Goal: Use online tool/utility: Utilize a website feature to perform a specific function

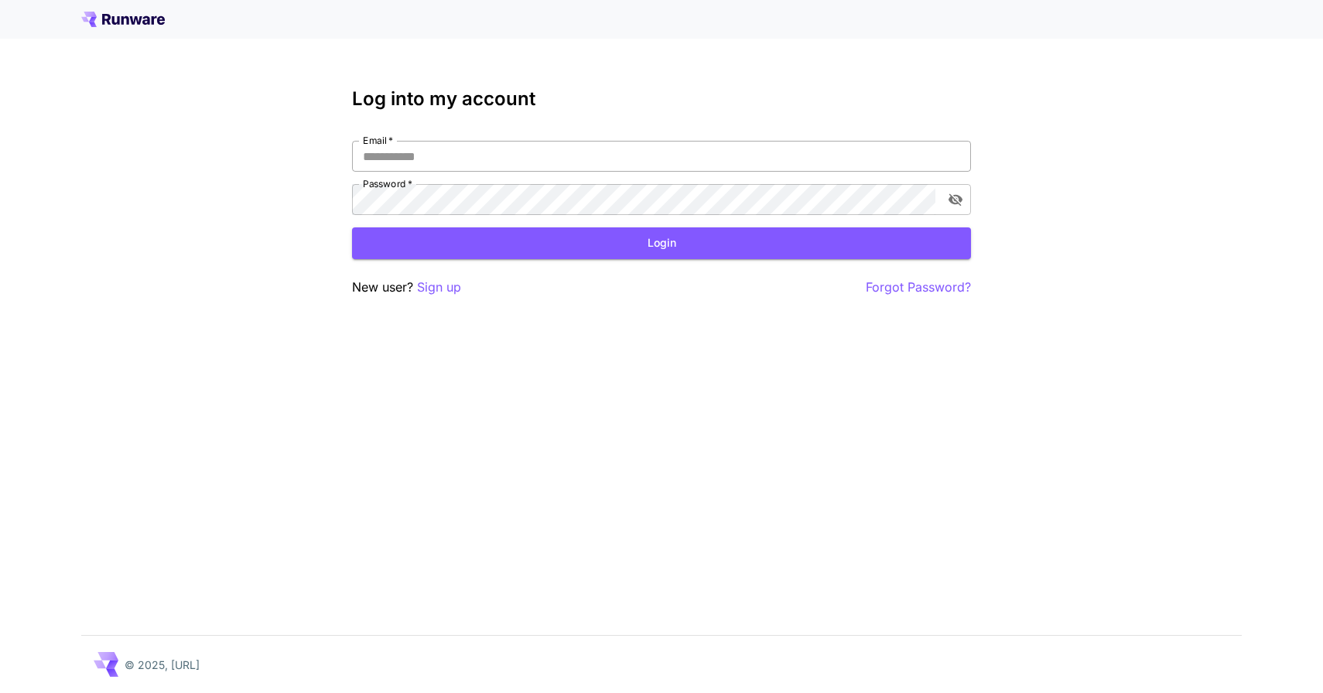
click at [702, 158] on input "Email   *" at bounding box center [661, 156] width 619 height 31
type input "**********"
click at [531, 258] on button "Login" at bounding box center [661, 243] width 619 height 32
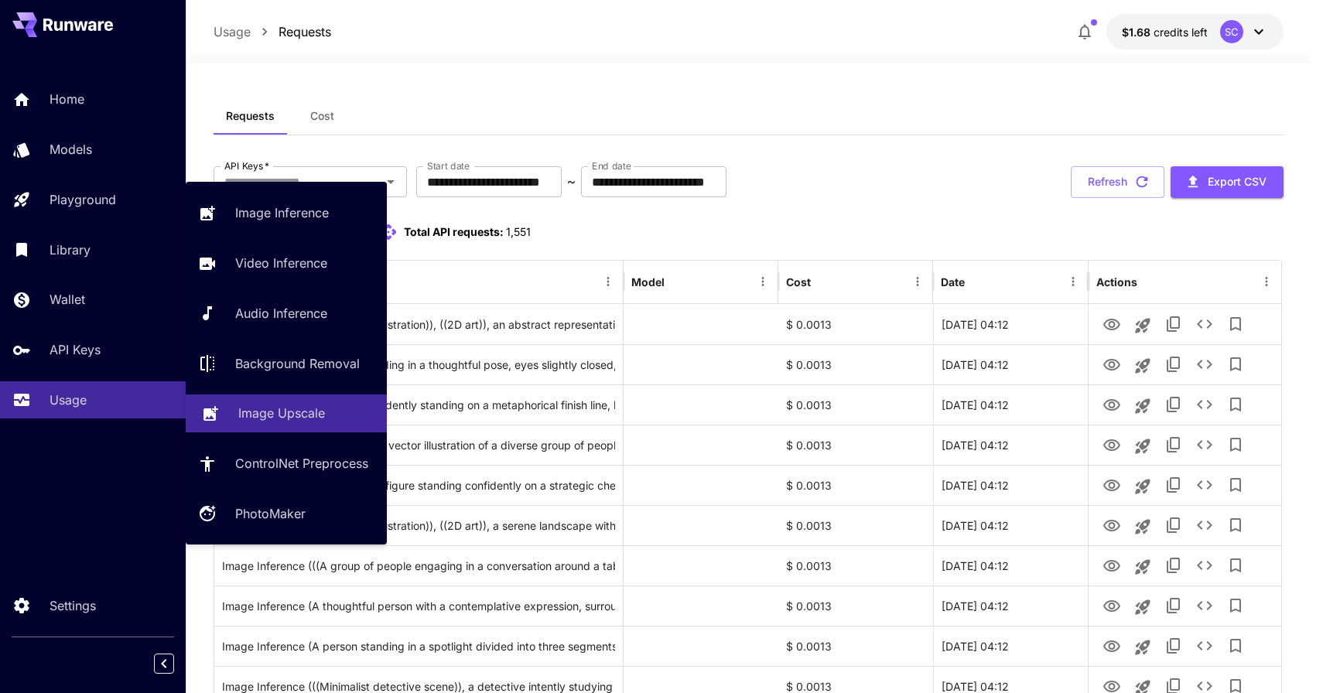
click at [250, 416] on p "Image Upscale" at bounding box center [281, 413] width 87 height 19
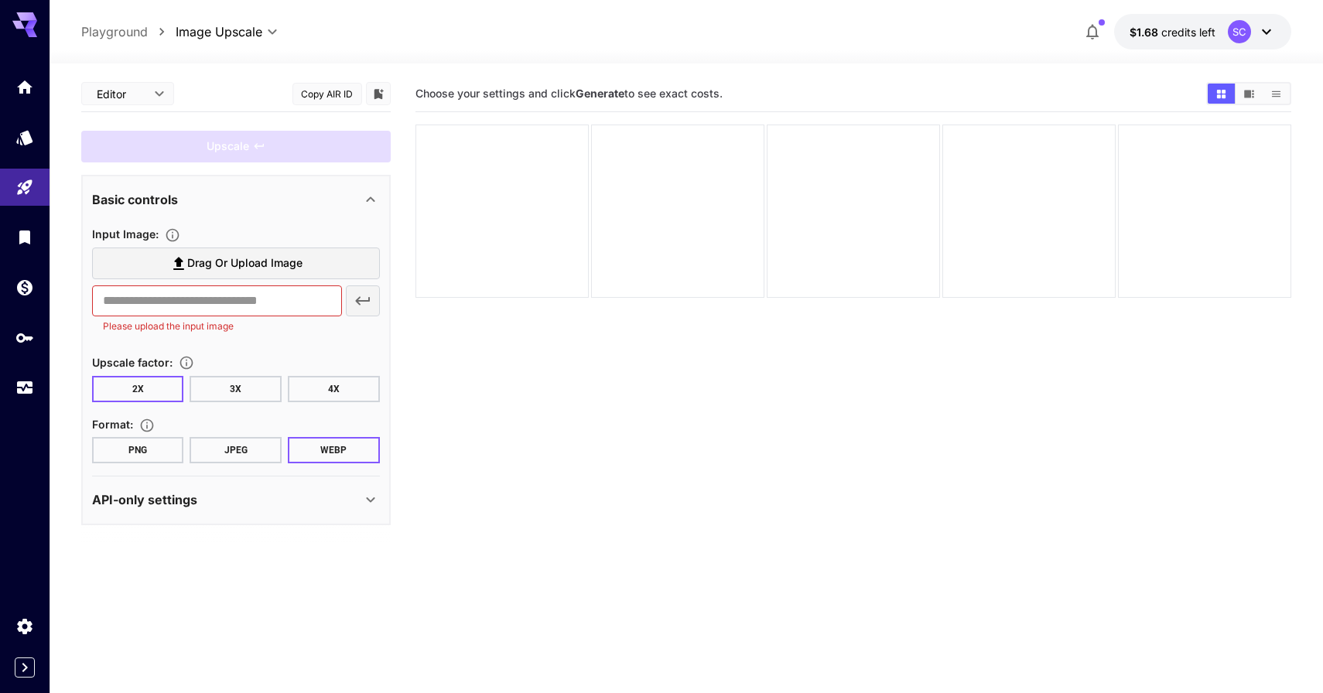
click at [129, 89] on body "**********" at bounding box center [661, 407] width 1323 height 815
click at [134, 87] on div at bounding box center [661, 346] width 1323 height 693
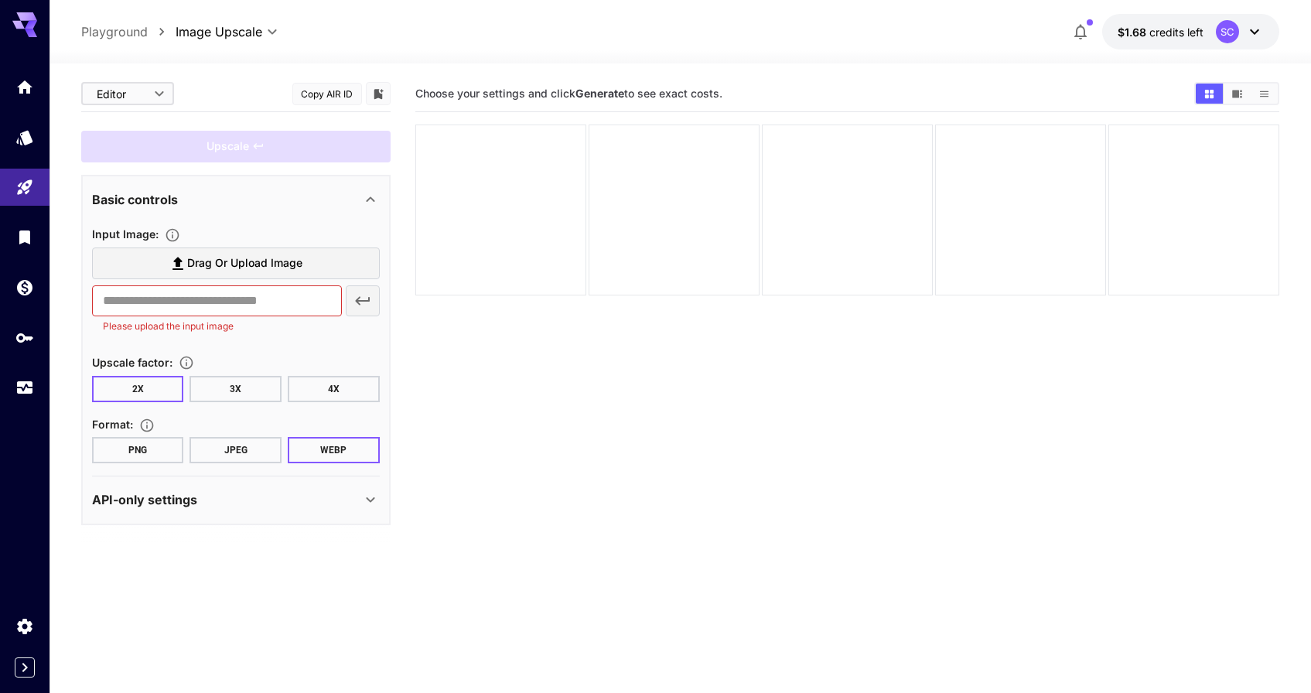
click at [1154, 34] on span "credits left" at bounding box center [1176, 32] width 54 height 13
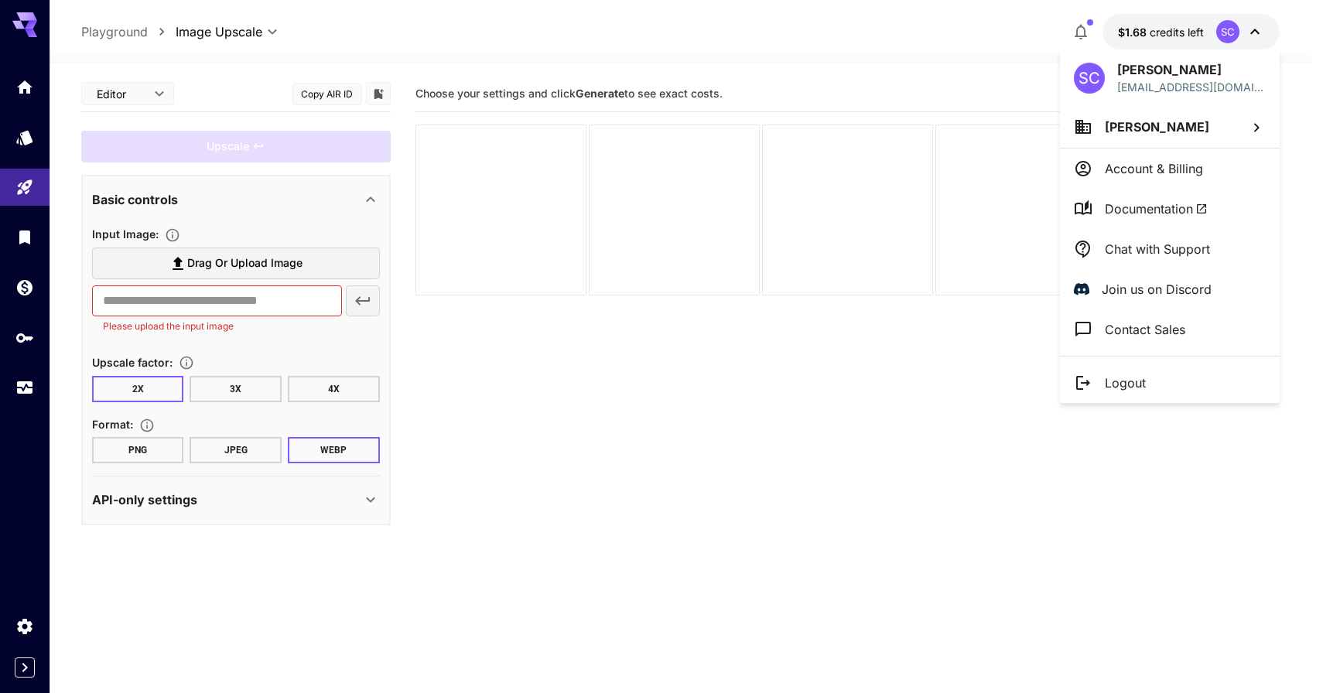
click at [1161, 29] on div at bounding box center [661, 346] width 1323 height 693
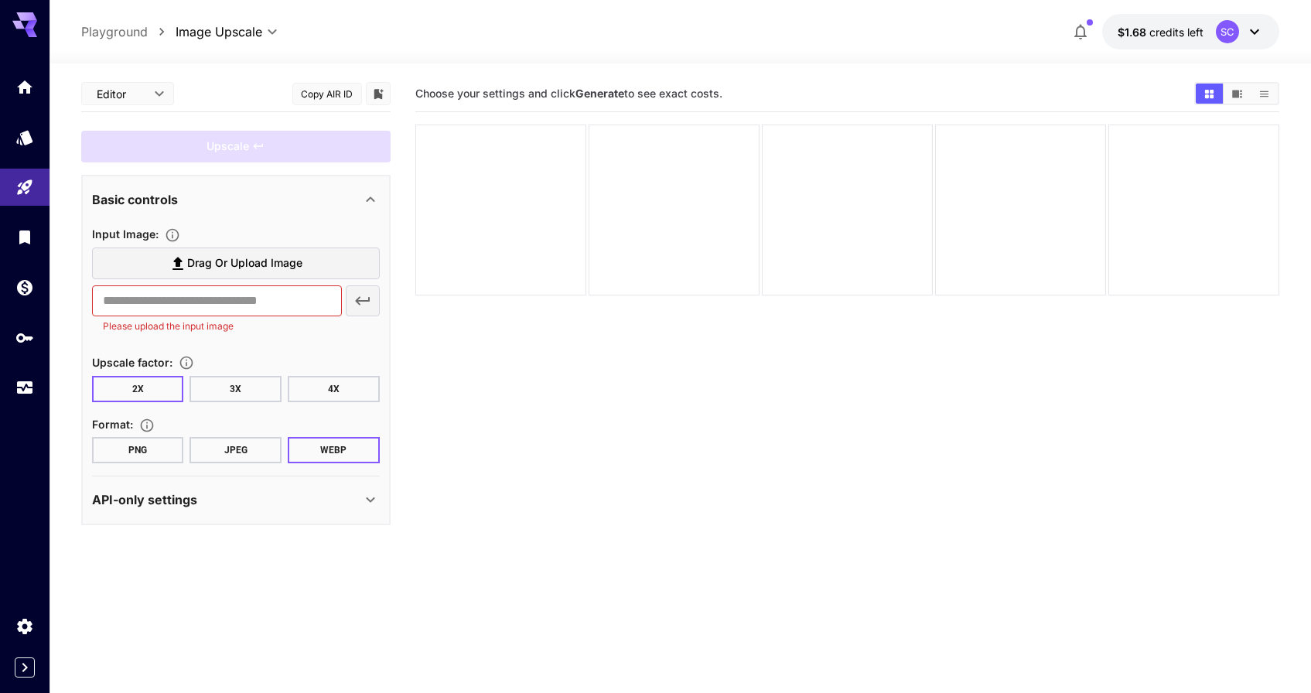
click at [377, 91] on icon "Add to library" at bounding box center [378, 94] width 9 height 10
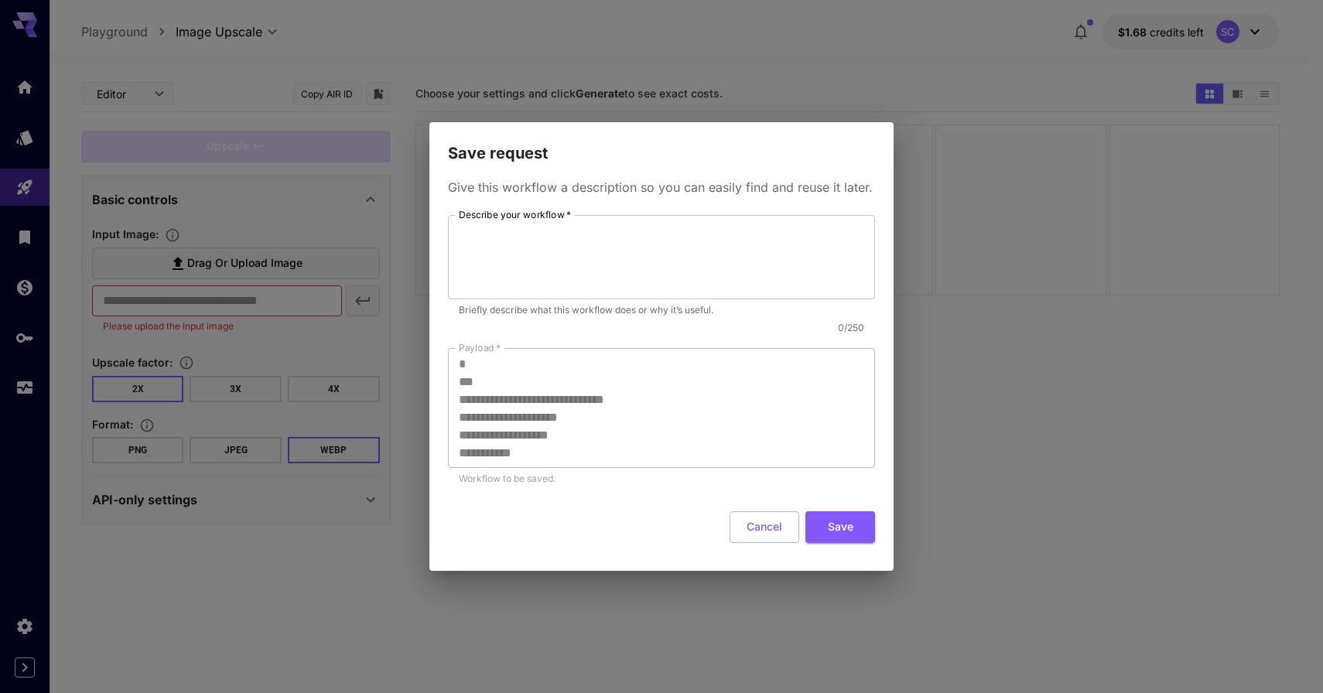
click at [381, 249] on div "**********" at bounding box center [661, 346] width 1323 height 693
click at [775, 517] on button "Cancel" at bounding box center [764, 527] width 70 height 32
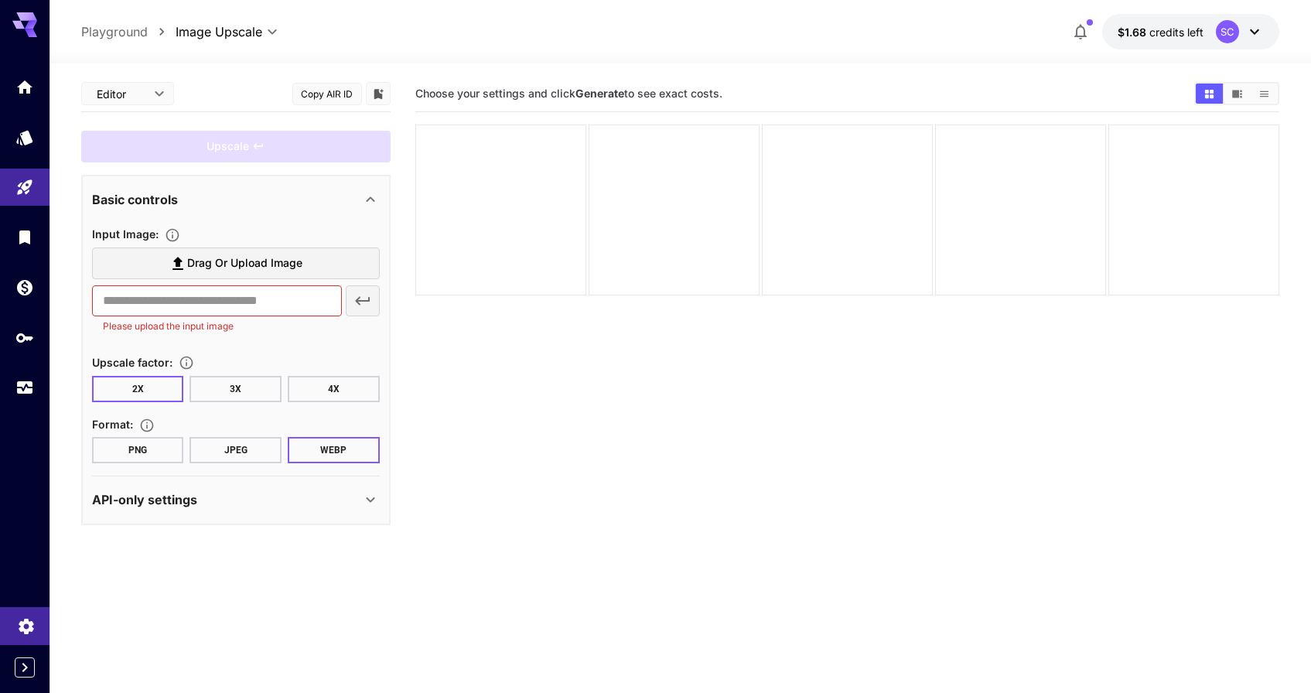
click at [15, 631] on link at bounding box center [25, 626] width 50 height 38
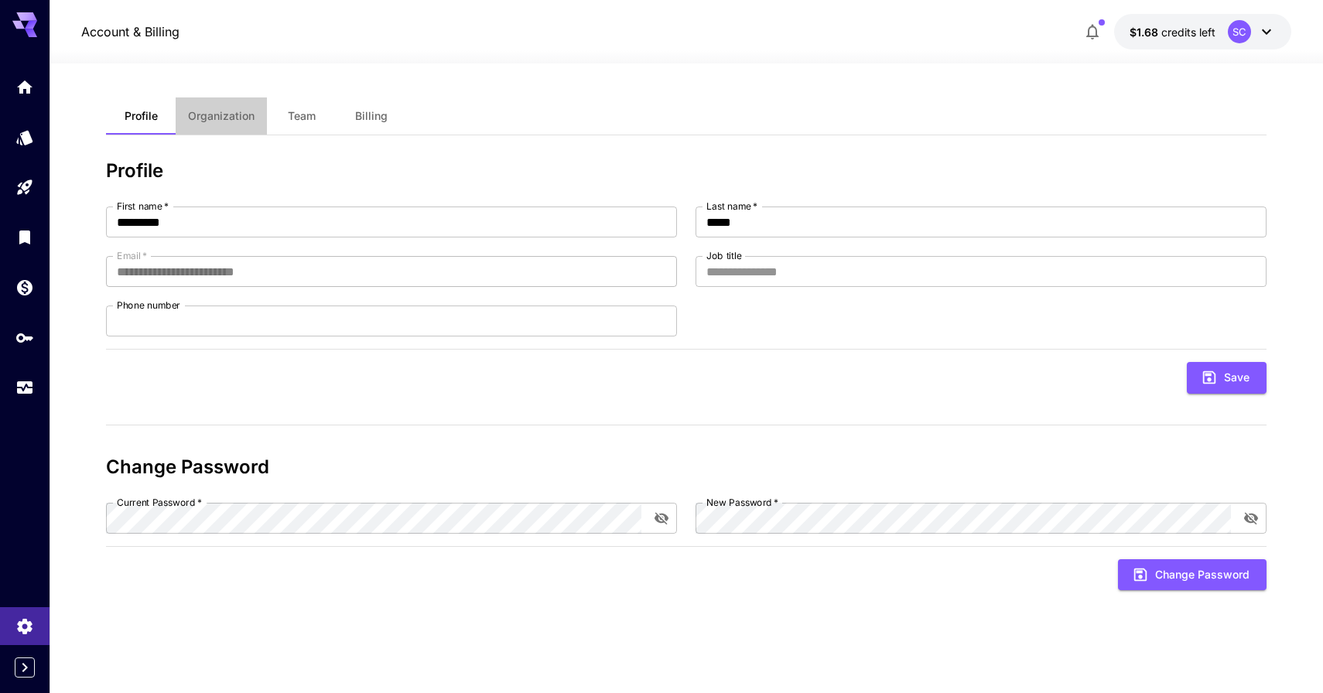
click at [228, 121] on span "Organization" at bounding box center [221, 116] width 67 height 14
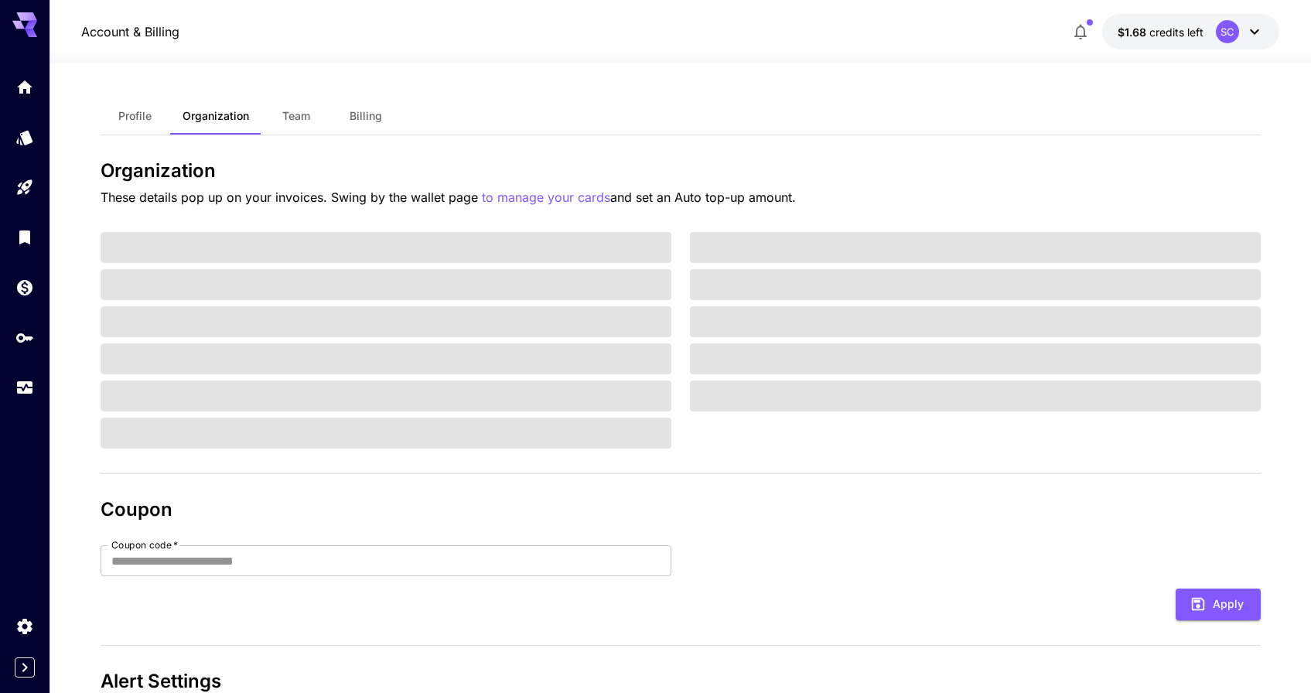
click at [299, 120] on span "Team" at bounding box center [296, 116] width 28 height 14
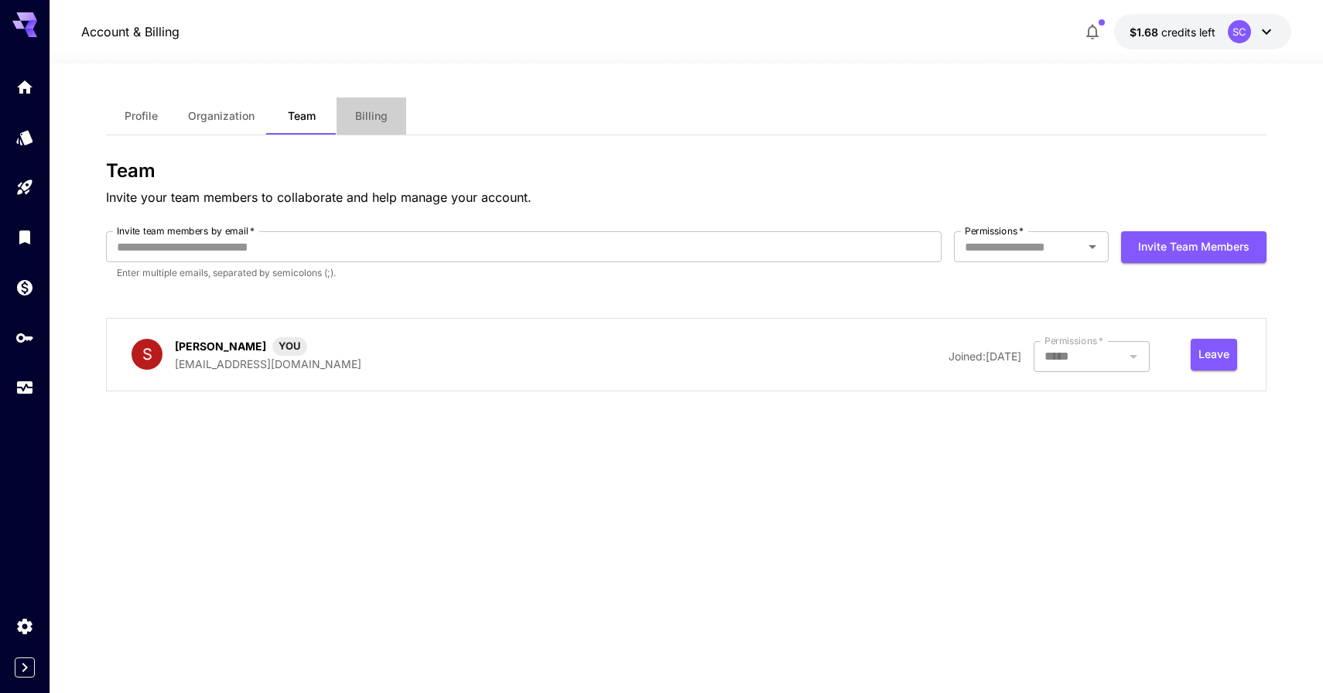
click at [365, 117] on span "Billing" at bounding box center [371, 116] width 32 height 14
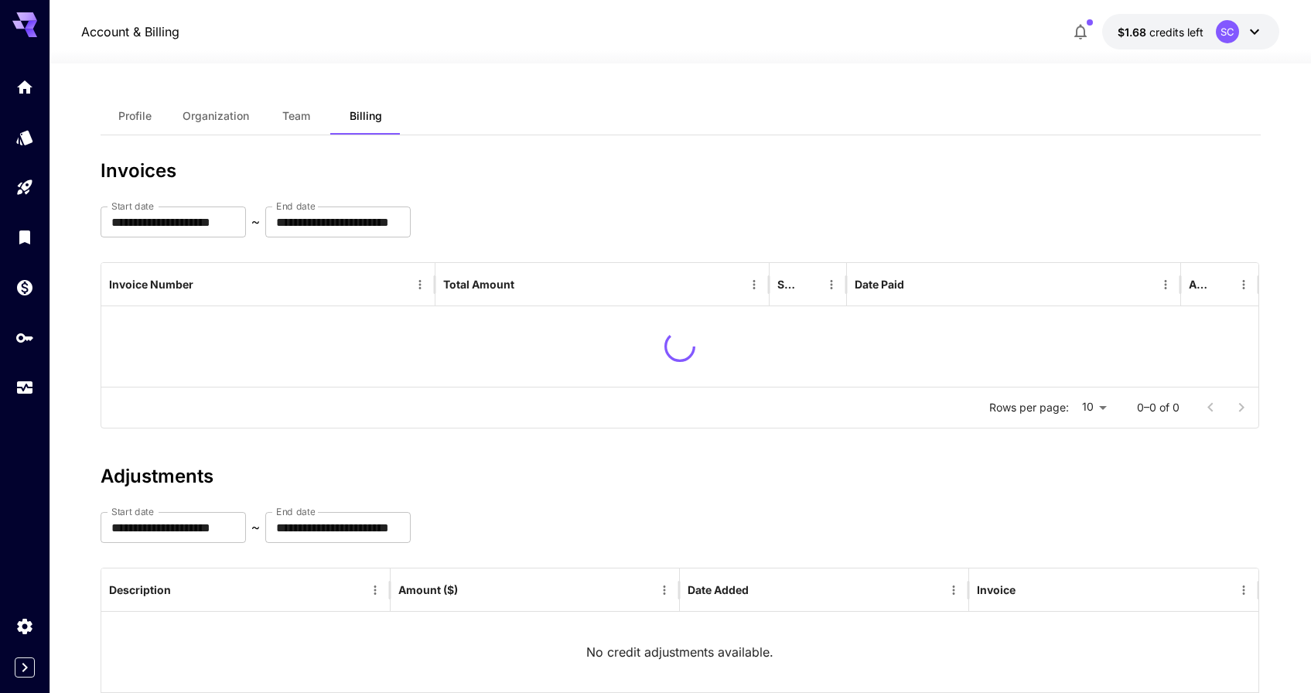
click at [136, 116] on span "Profile" at bounding box center [134, 116] width 33 height 14
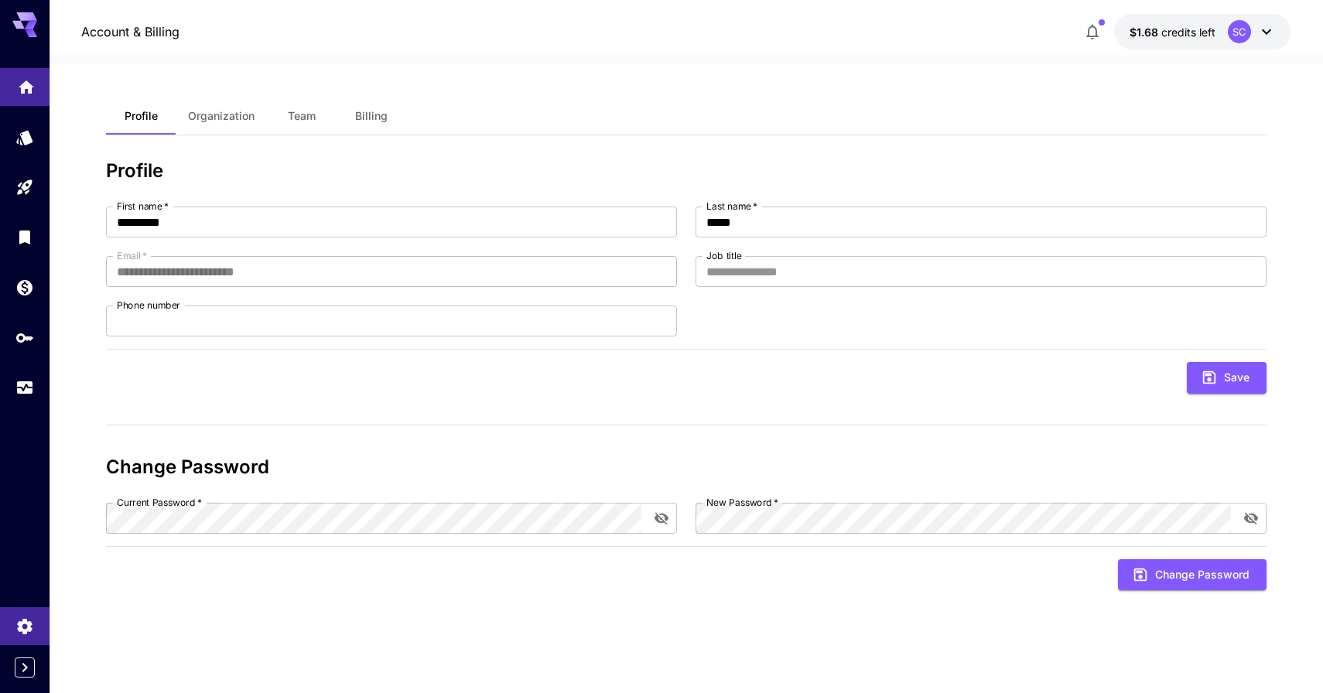
click at [29, 90] on icon "Home" at bounding box center [26, 82] width 19 height 19
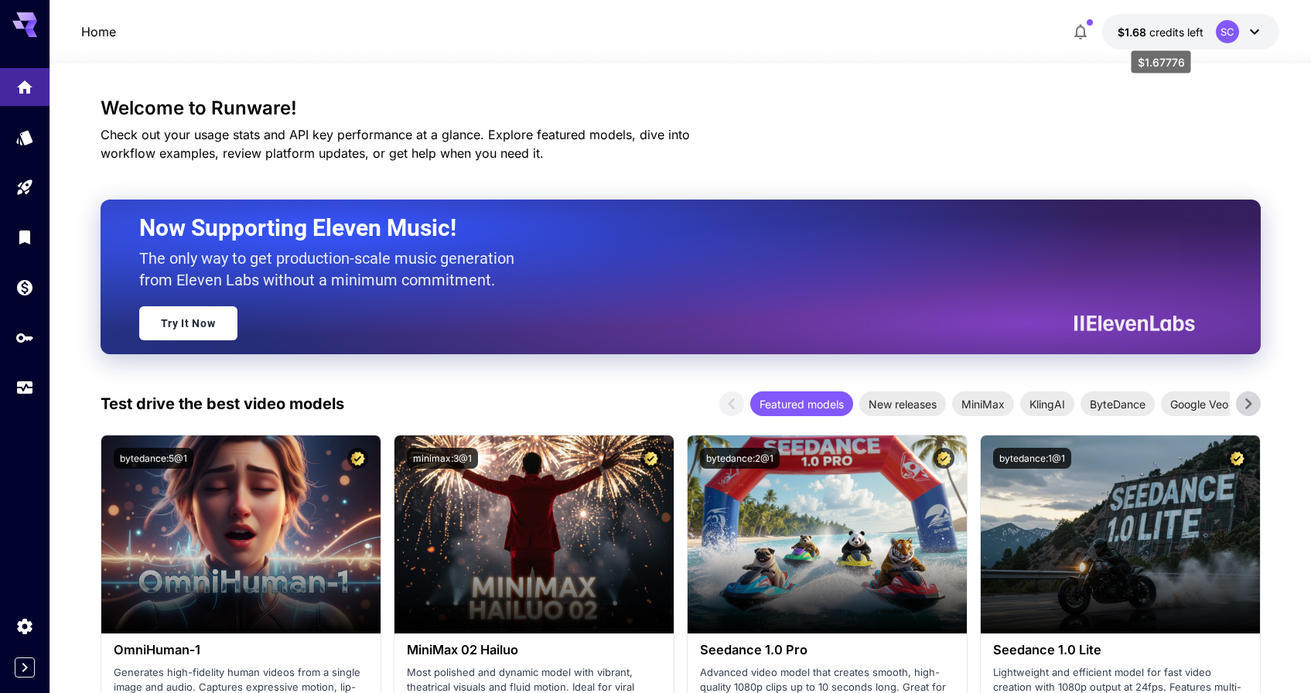
click at [1168, 39] on p "$1.68 credits left" at bounding box center [1161, 32] width 86 height 16
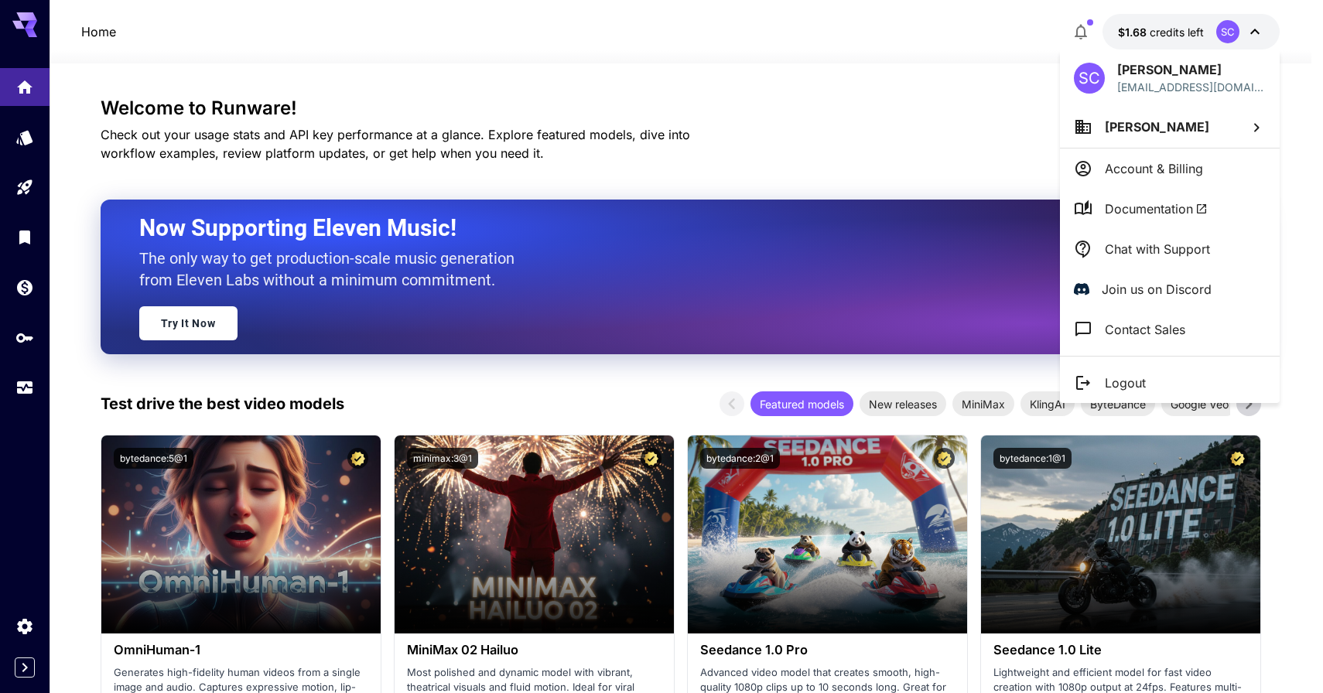
click at [1168, 32] on div at bounding box center [661, 346] width 1323 height 693
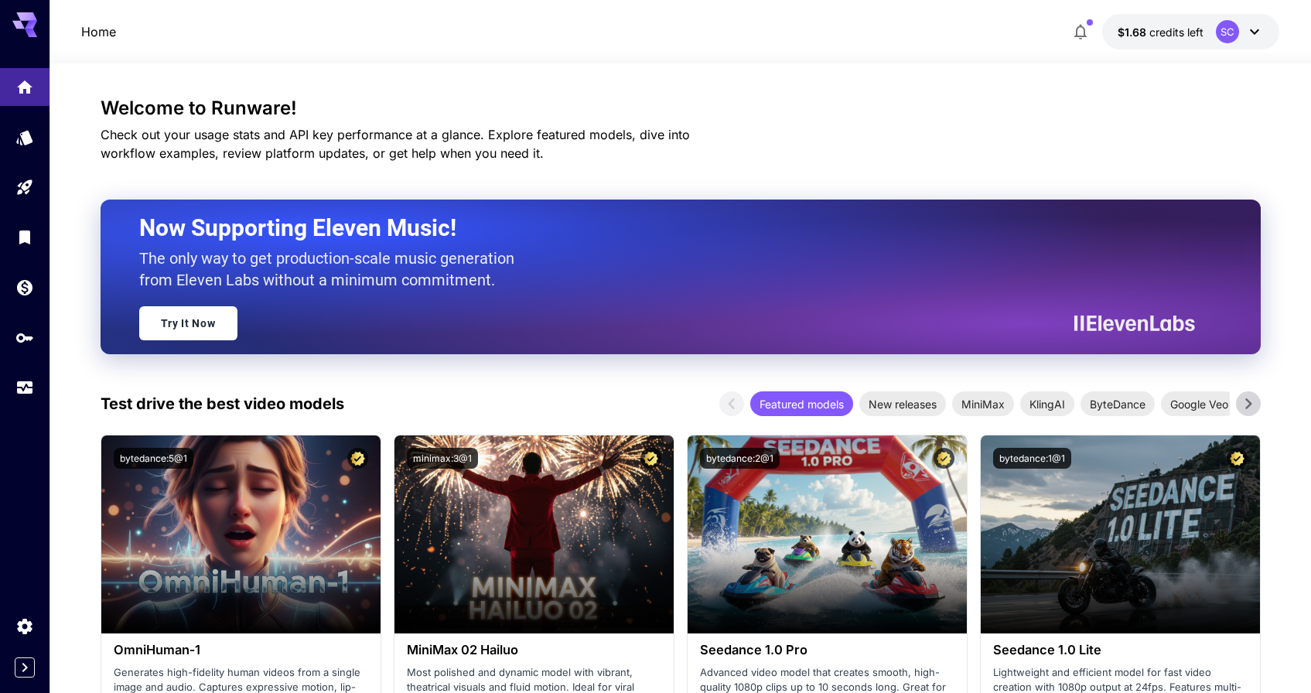
click at [1095, 30] on button "button" at bounding box center [1080, 31] width 31 height 31
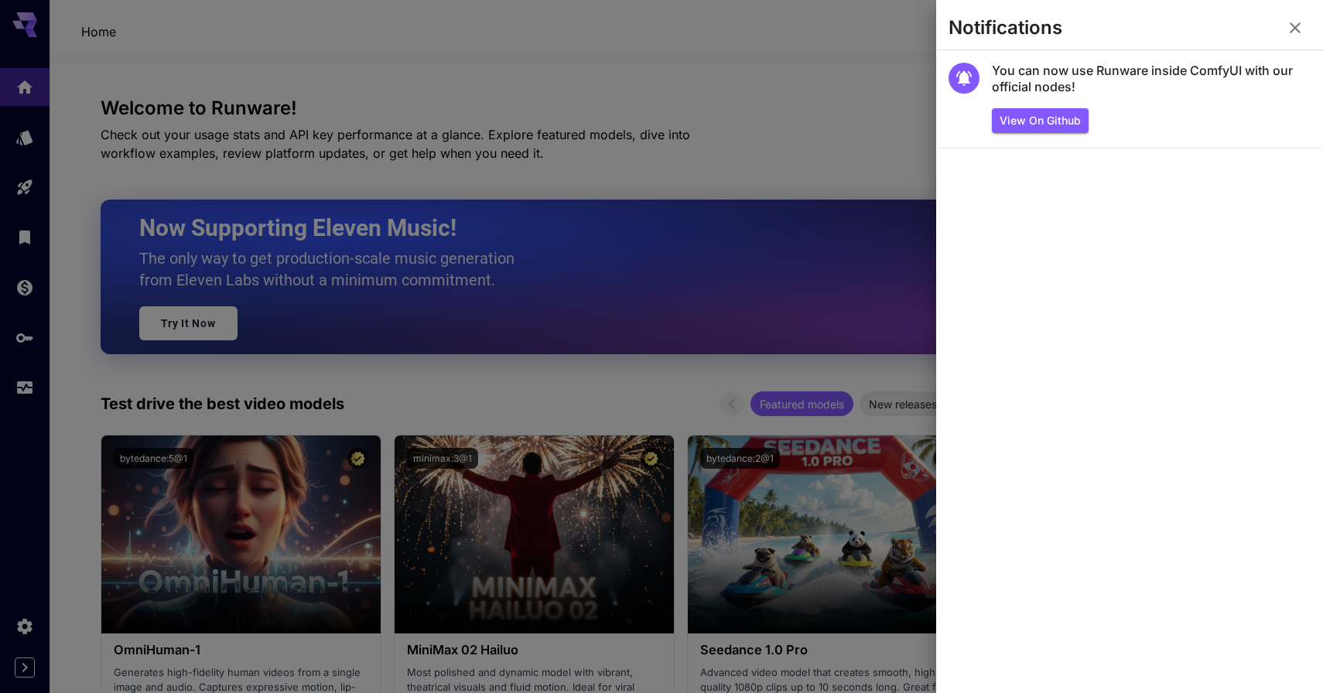
click at [758, 183] on div at bounding box center [661, 346] width 1323 height 693
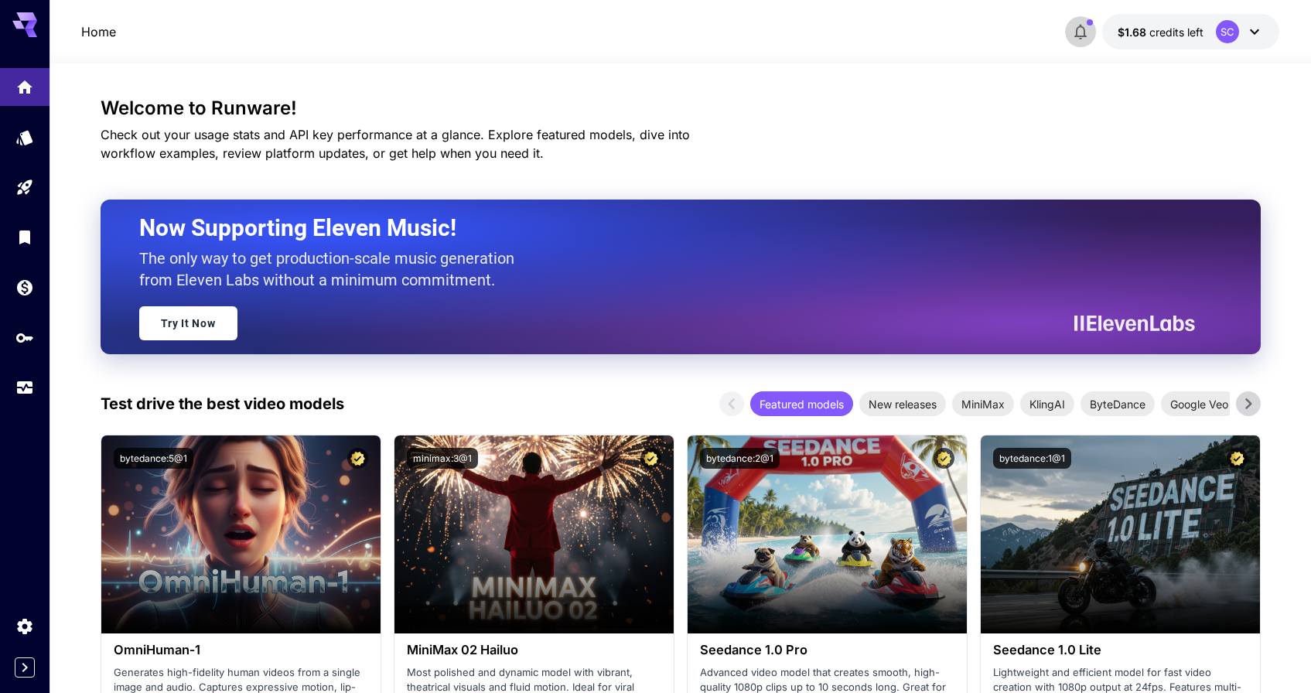
click at [1077, 17] on button "button" at bounding box center [1080, 31] width 31 height 31
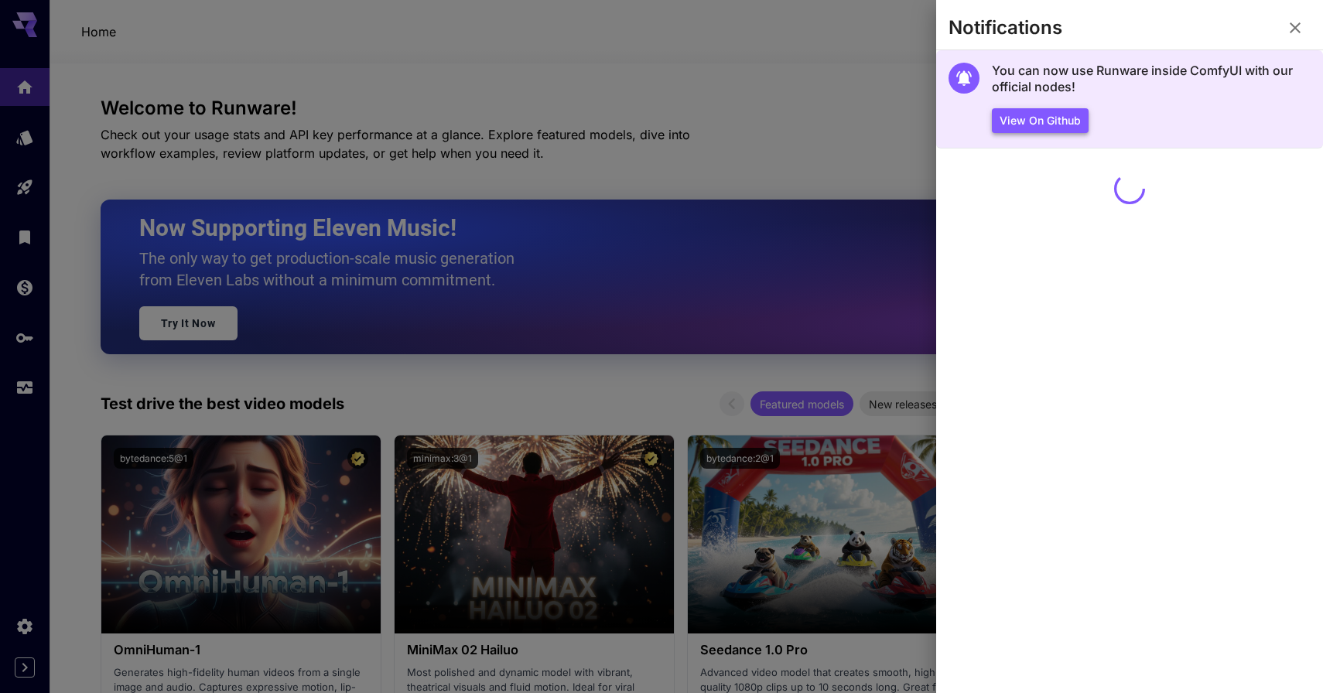
click at [1052, 110] on button "View on Github" at bounding box center [1040, 121] width 97 height 26
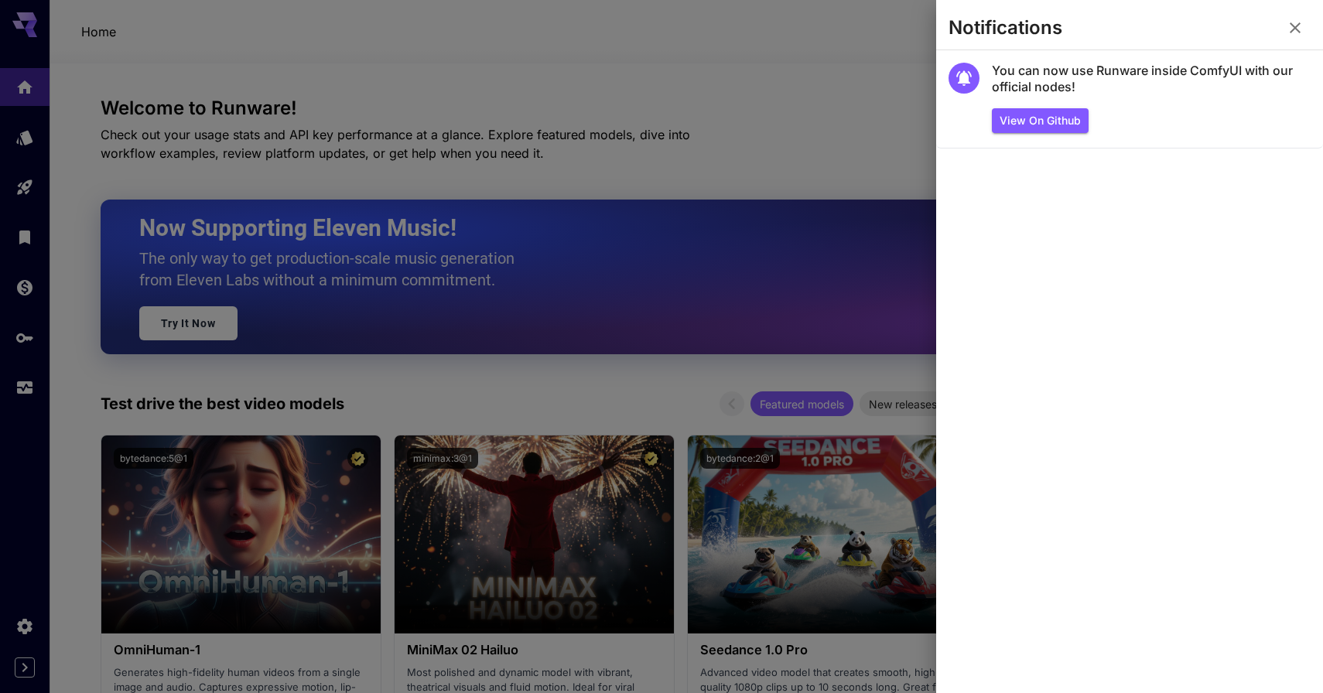
click at [778, 244] on div at bounding box center [661, 346] width 1323 height 693
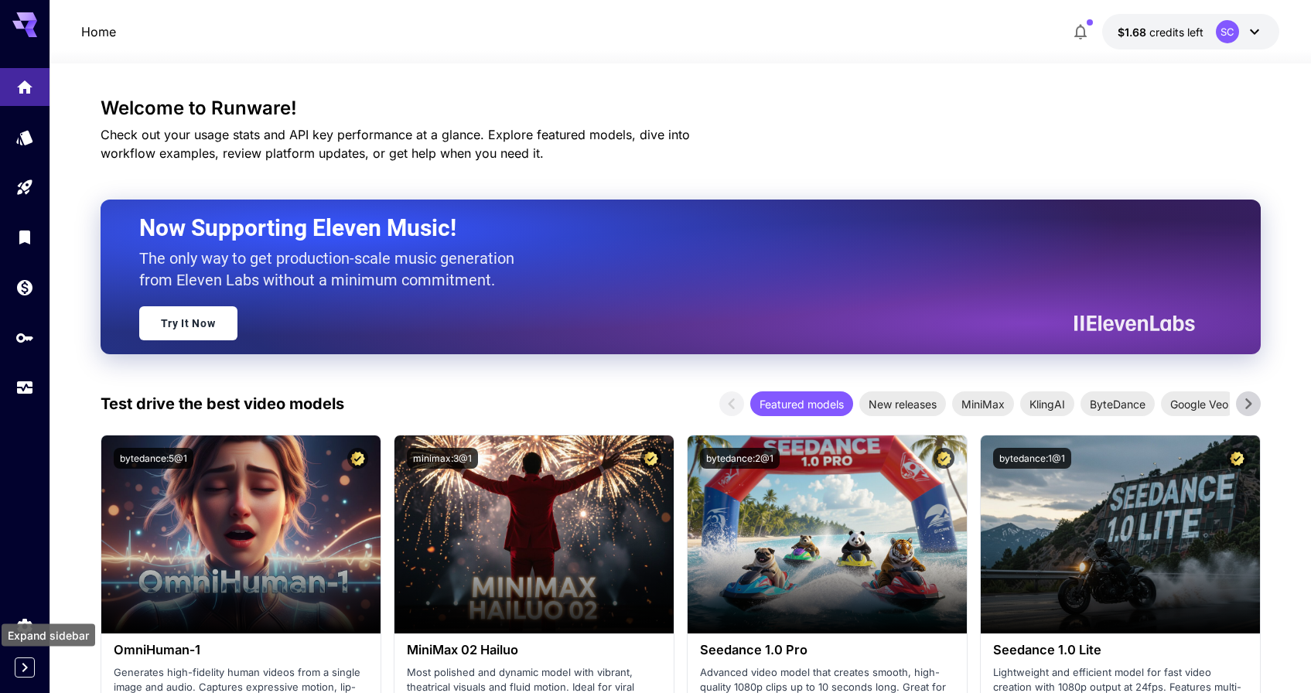
click at [22, 674] on icon "Expand sidebar" at bounding box center [24, 667] width 19 height 19
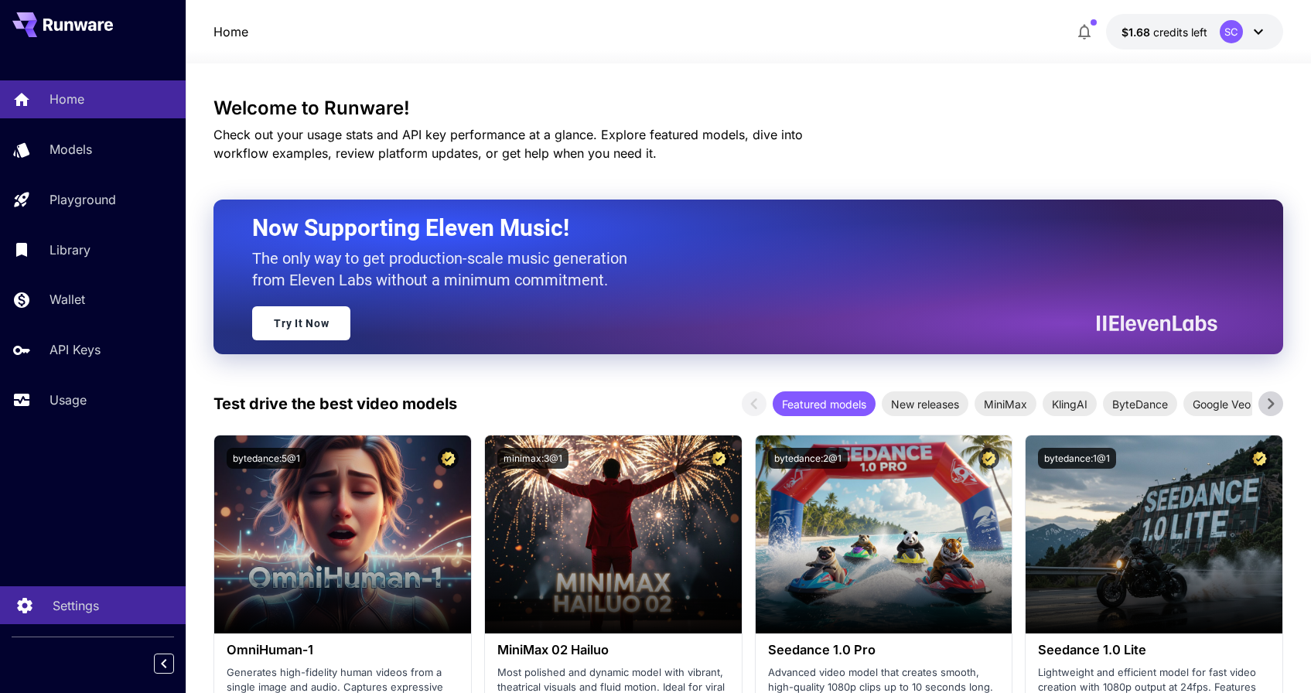
click at [94, 621] on link "Settings" at bounding box center [93, 605] width 186 height 38
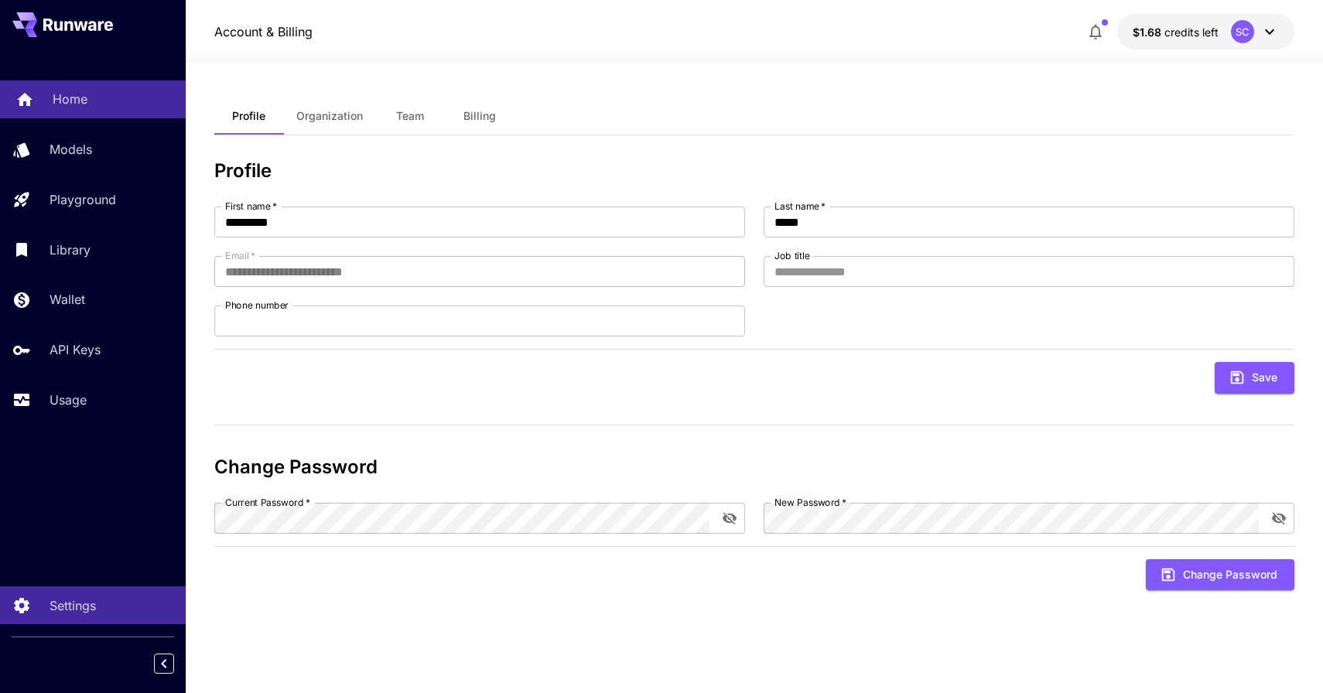
click at [104, 117] on link "Home" at bounding box center [93, 99] width 186 height 38
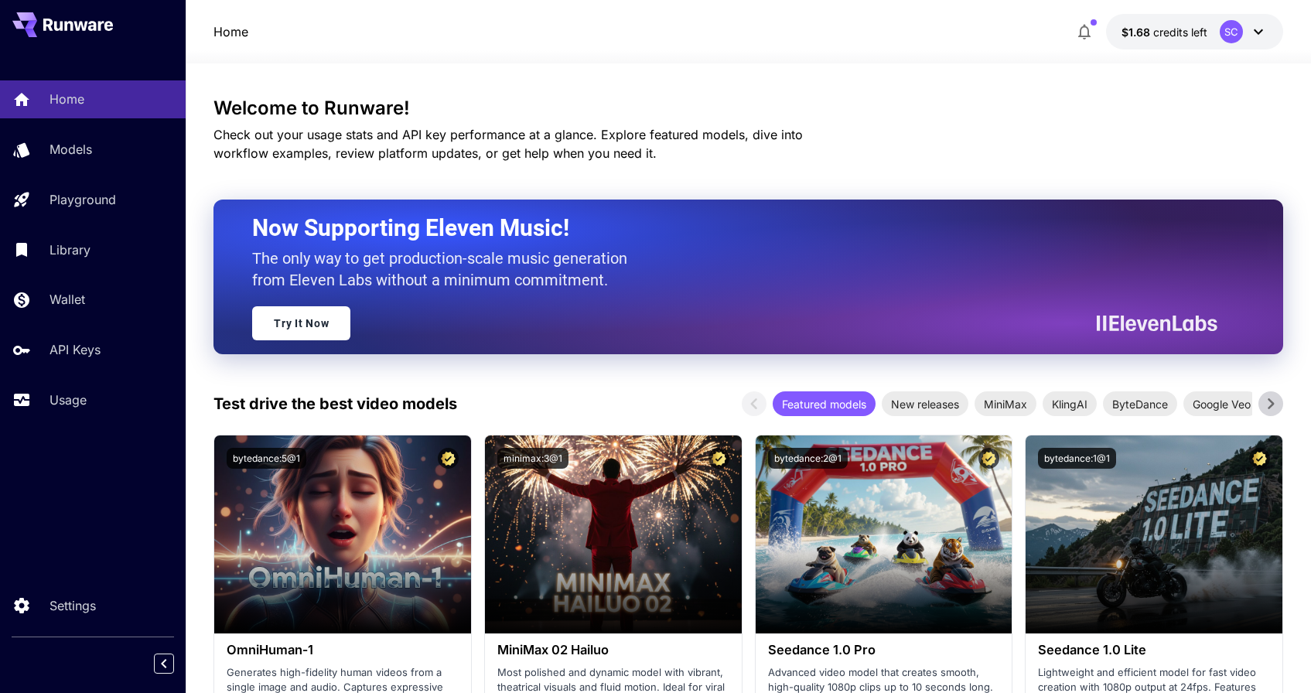
click at [1251, 29] on icon at bounding box center [1258, 31] width 19 height 19
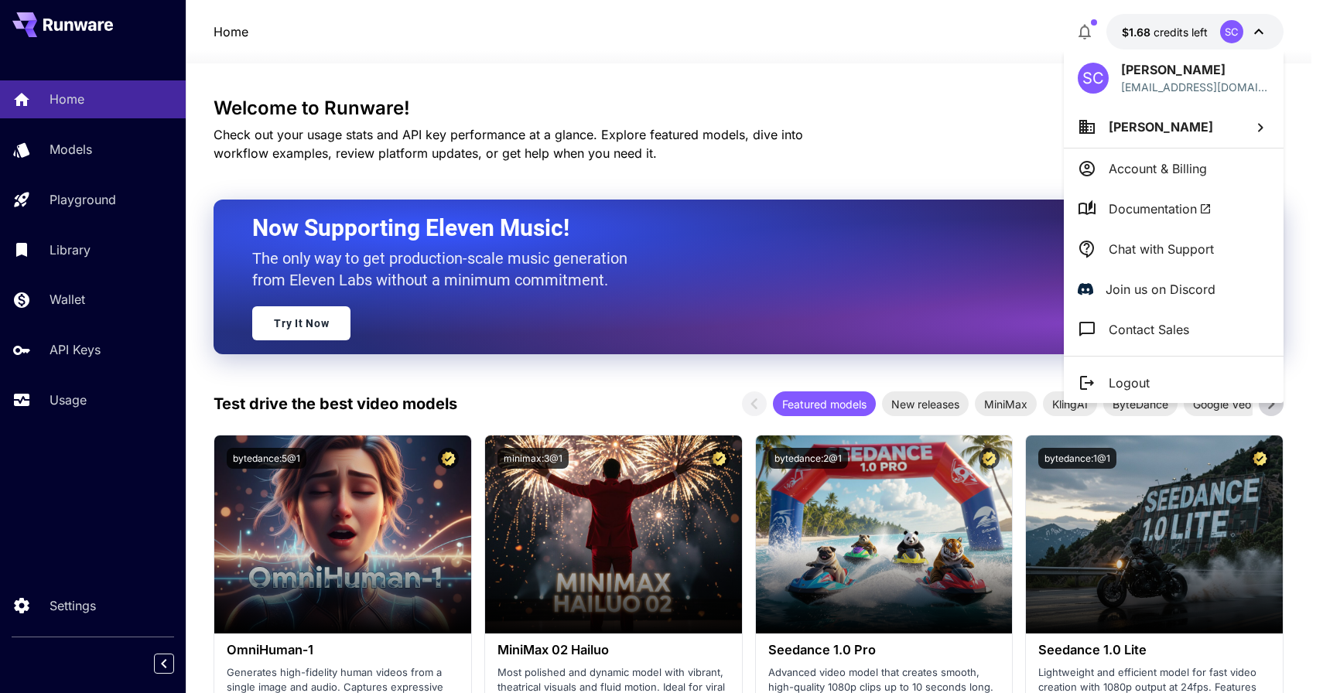
click at [1159, 261] on li "Chat with Support" at bounding box center [1174, 249] width 220 height 40
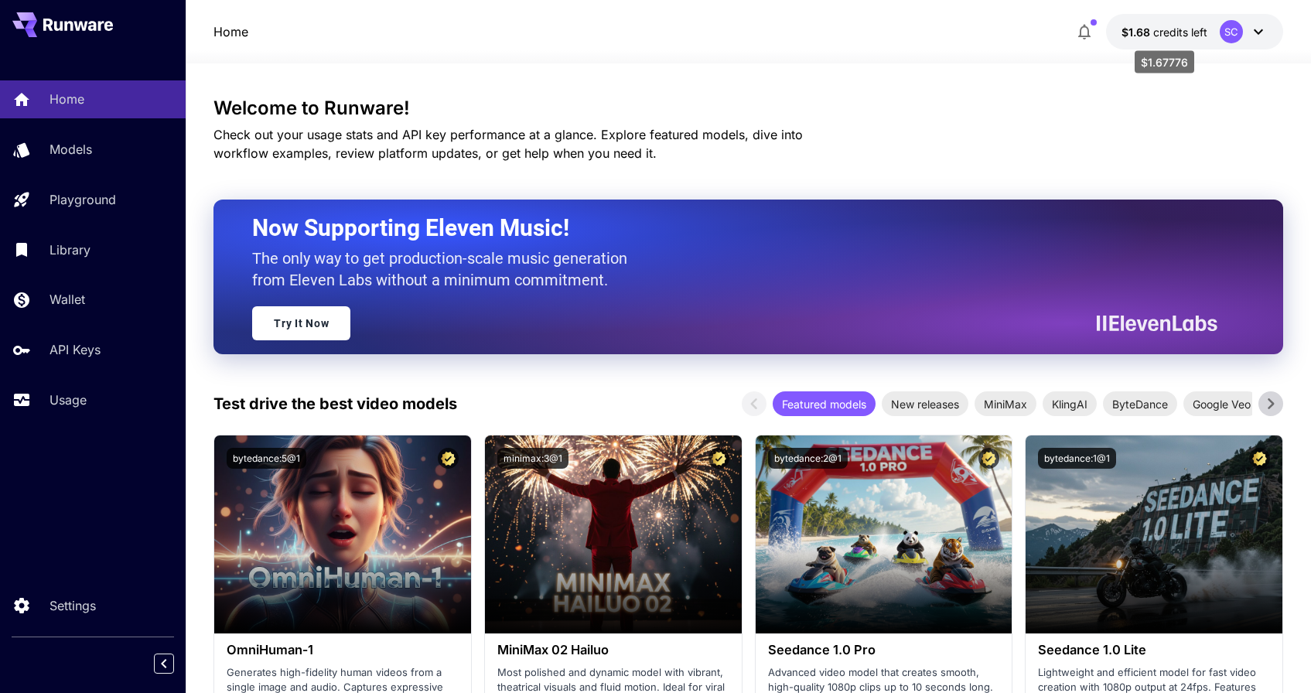
click at [1177, 30] on span "credits left" at bounding box center [1180, 32] width 54 height 13
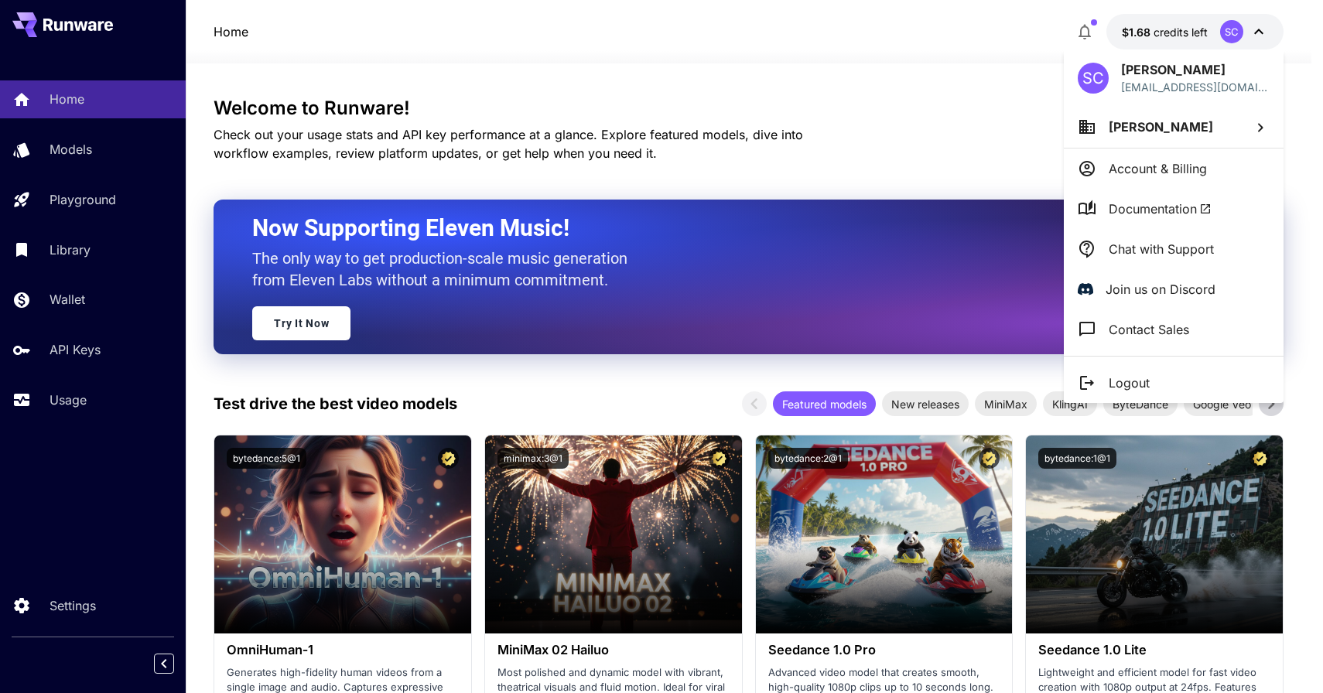
click at [1140, 283] on p "Join us on Discord" at bounding box center [1160, 289] width 110 height 19
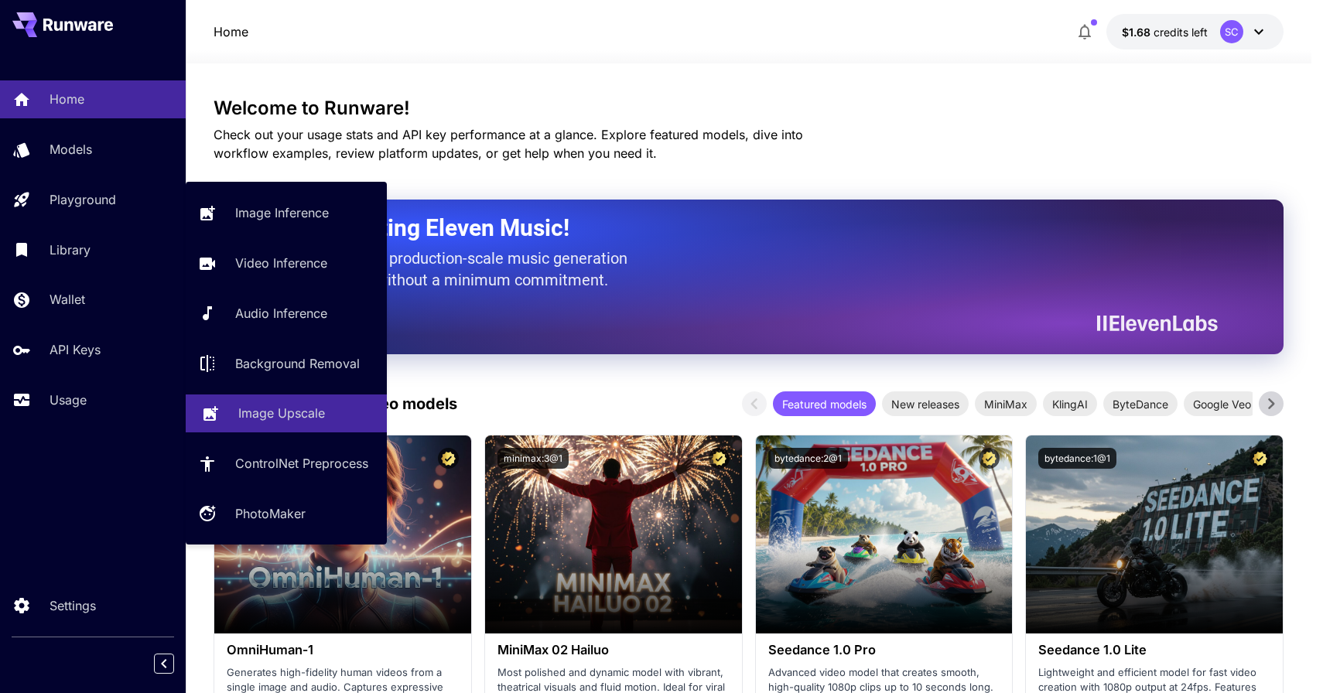
click at [252, 411] on p "Image Upscale" at bounding box center [281, 413] width 87 height 19
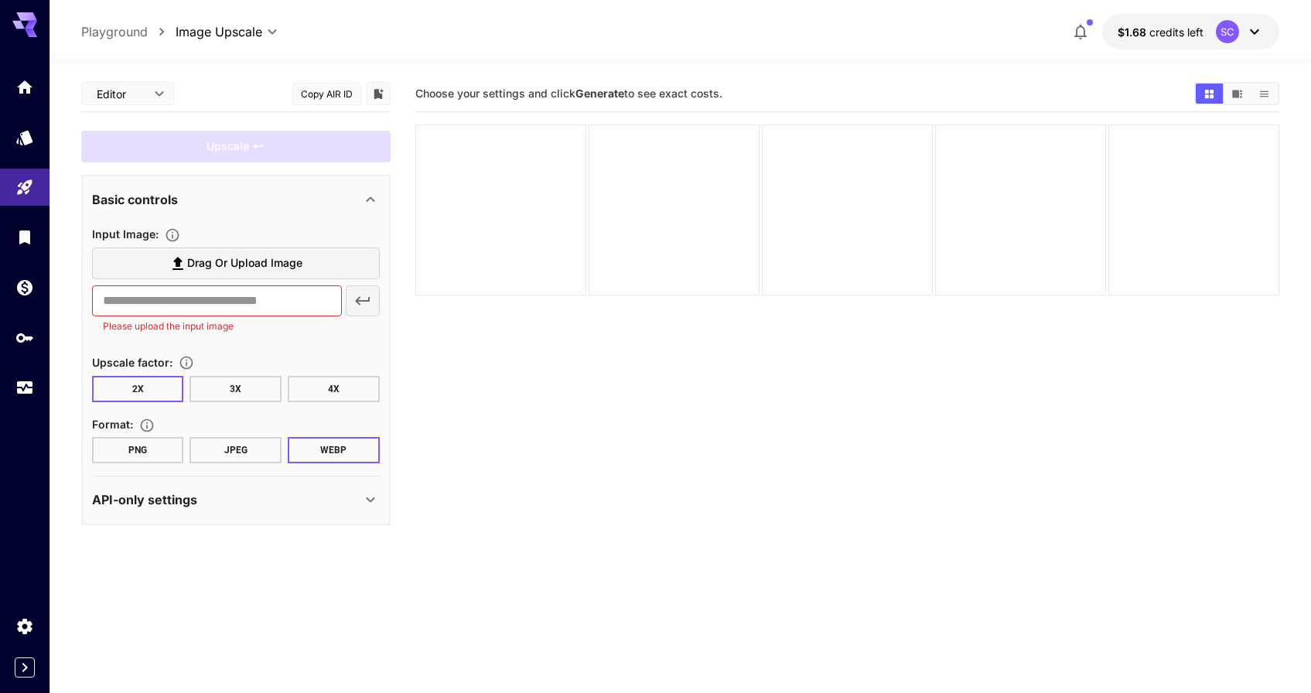
click at [517, 360] on section "Choose your settings and click Generate to see exact costs." at bounding box center [847, 422] width 864 height 693
click at [164, 452] on button "PNG" at bounding box center [138, 450] width 92 height 26
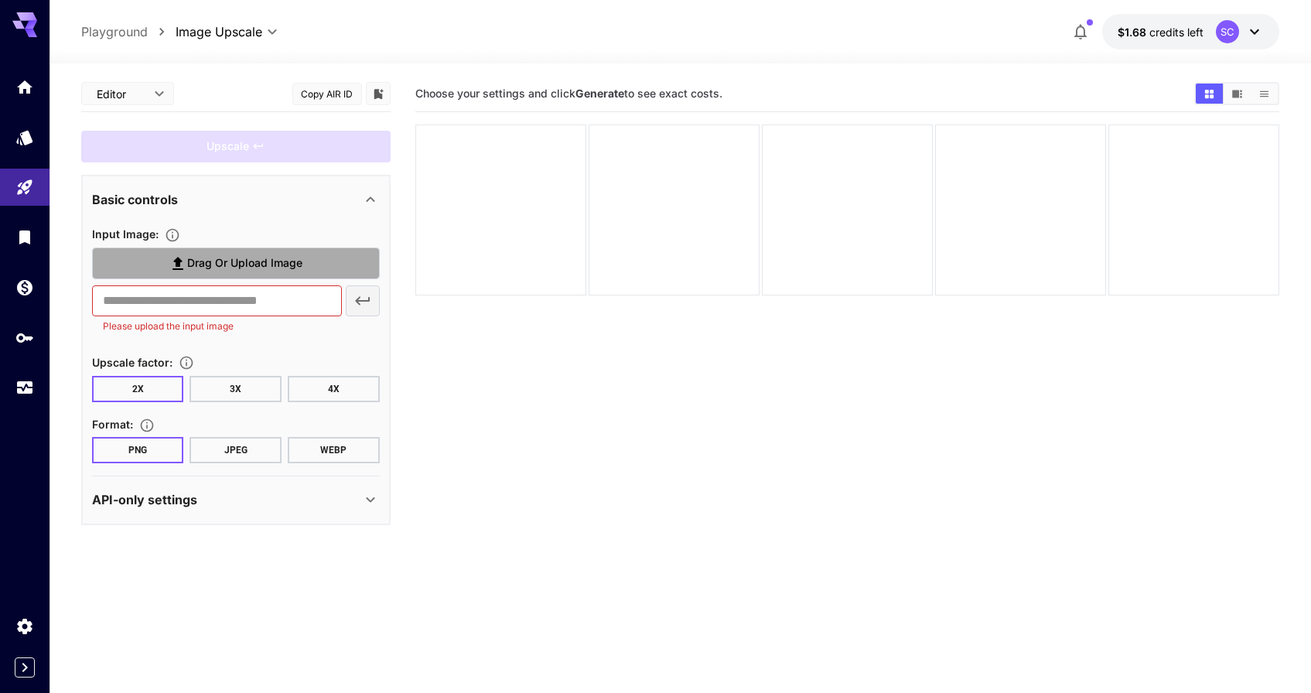
click at [213, 251] on label "Drag or upload image" at bounding box center [236, 264] width 288 height 32
click at [0, 0] on input "Drag or upload image" at bounding box center [0, 0] width 0 height 0
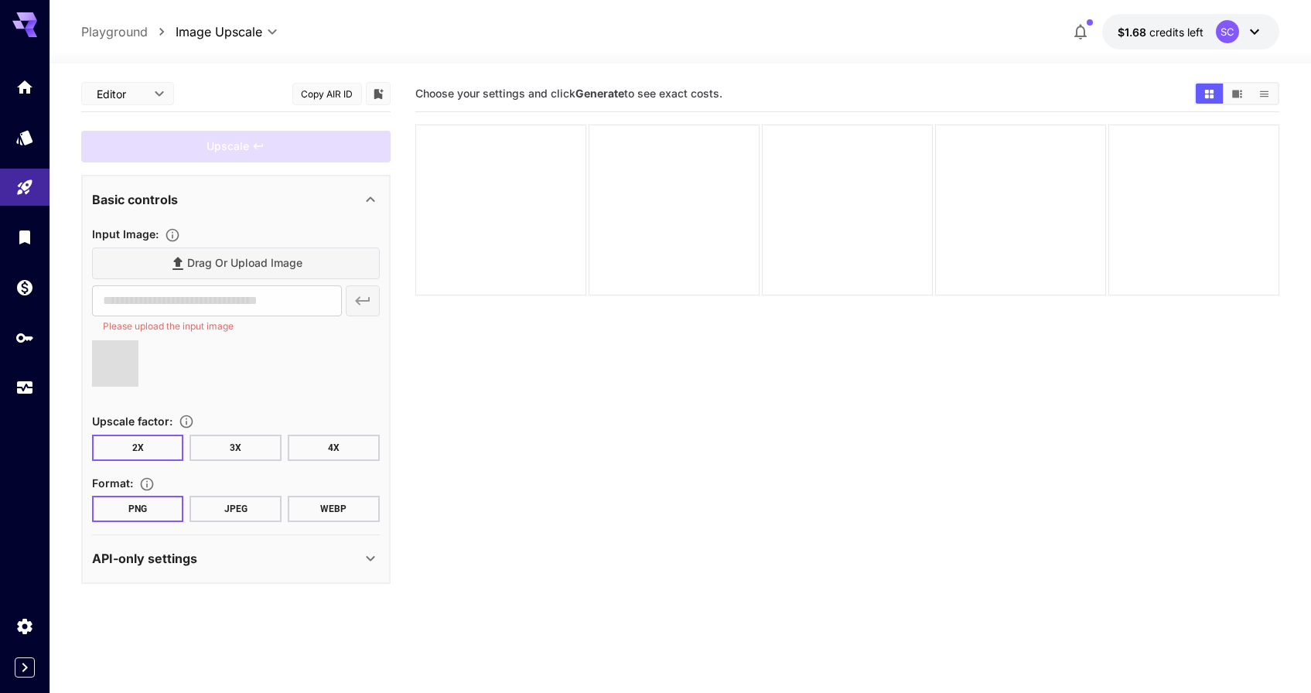
type input "**********"
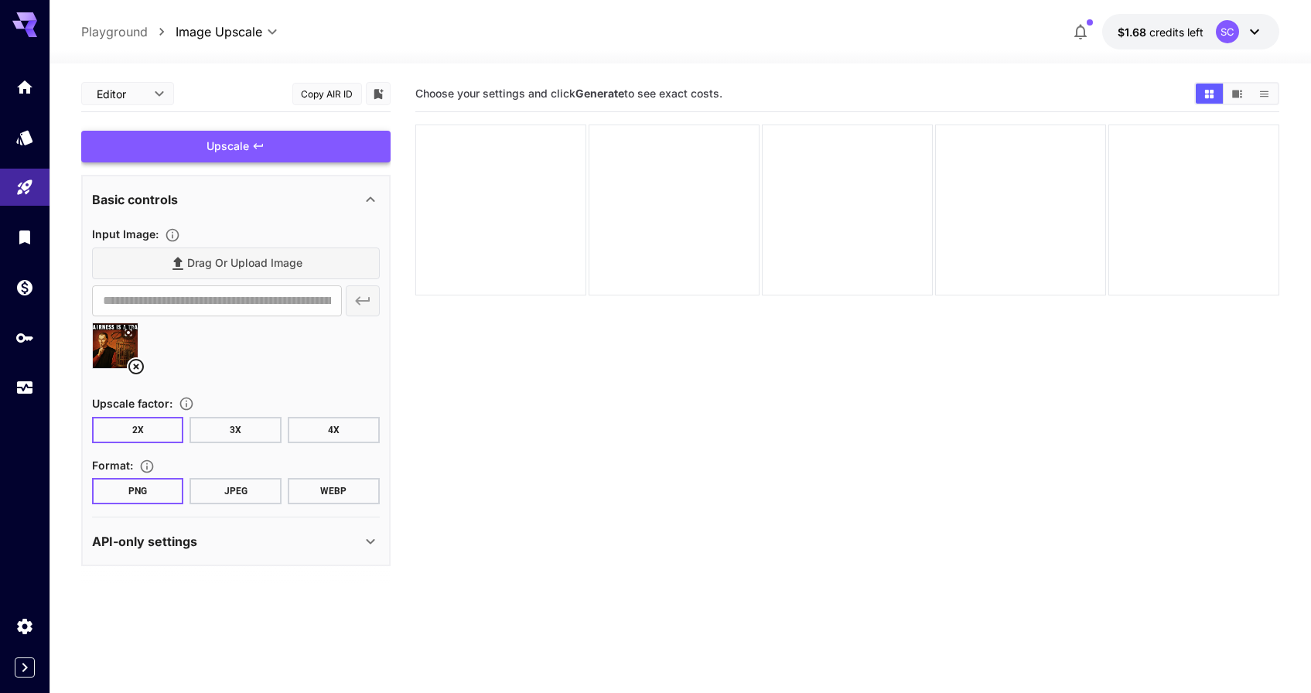
click at [246, 138] on div "Upscale" at bounding box center [235, 147] width 309 height 32
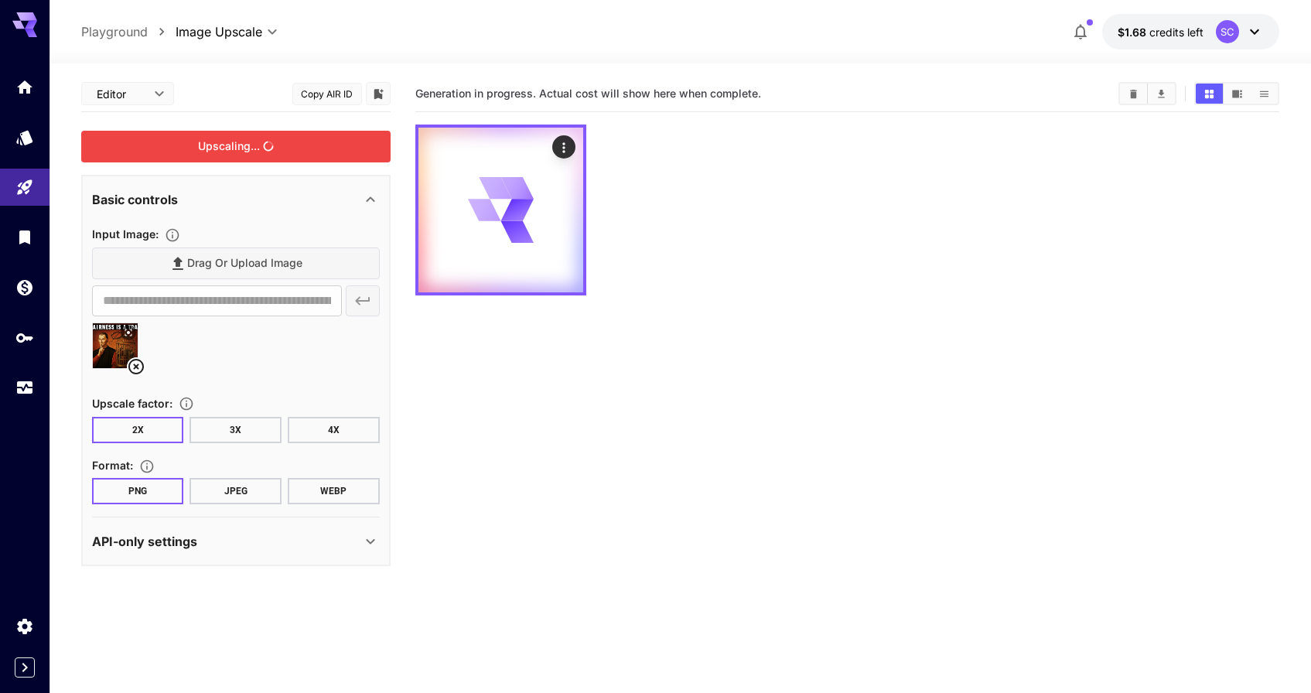
click at [554, 97] on span "Generation in progress. Actual cost will show here when complete." at bounding box center [588, 93] width 346 height 13
click at [555, 97] on span "Generation in progress. Actual cost will show here when complete." at bounding box center [588, 93] width 346 height 13
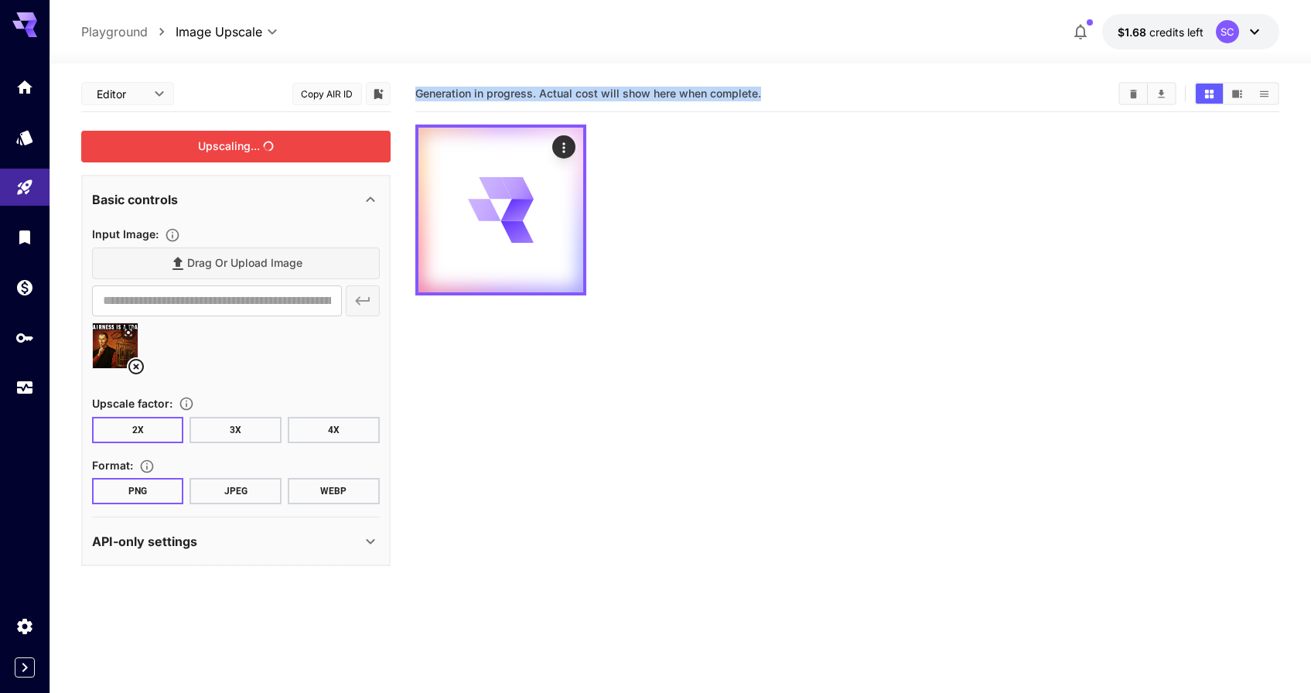
click at [862, 108] on div "Generation in progress. Actual cost will show here when complete." at bounding box center [847, 94] width 864 height 36
click at [1074, 27] on icon "button" at bounding box center [1080, 31] width 19 height 19
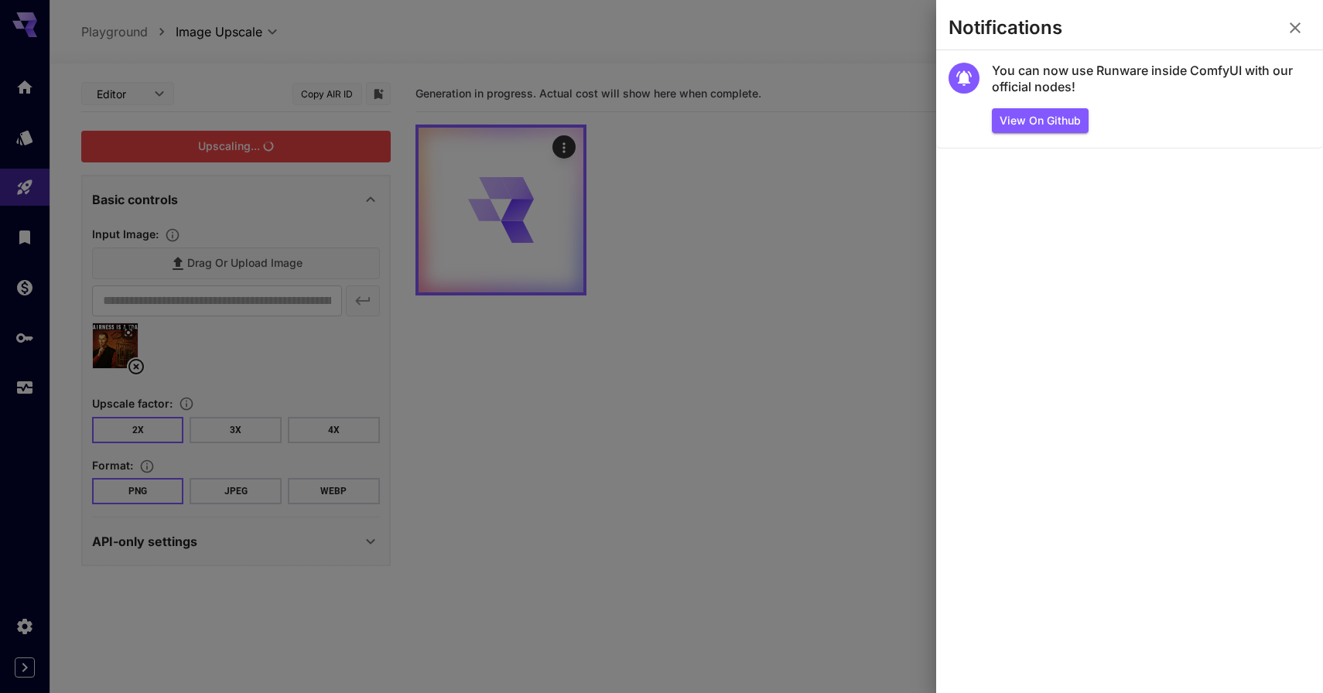
click at [888, 128] on div at bounding box center [661, 346] width 1323 height 693
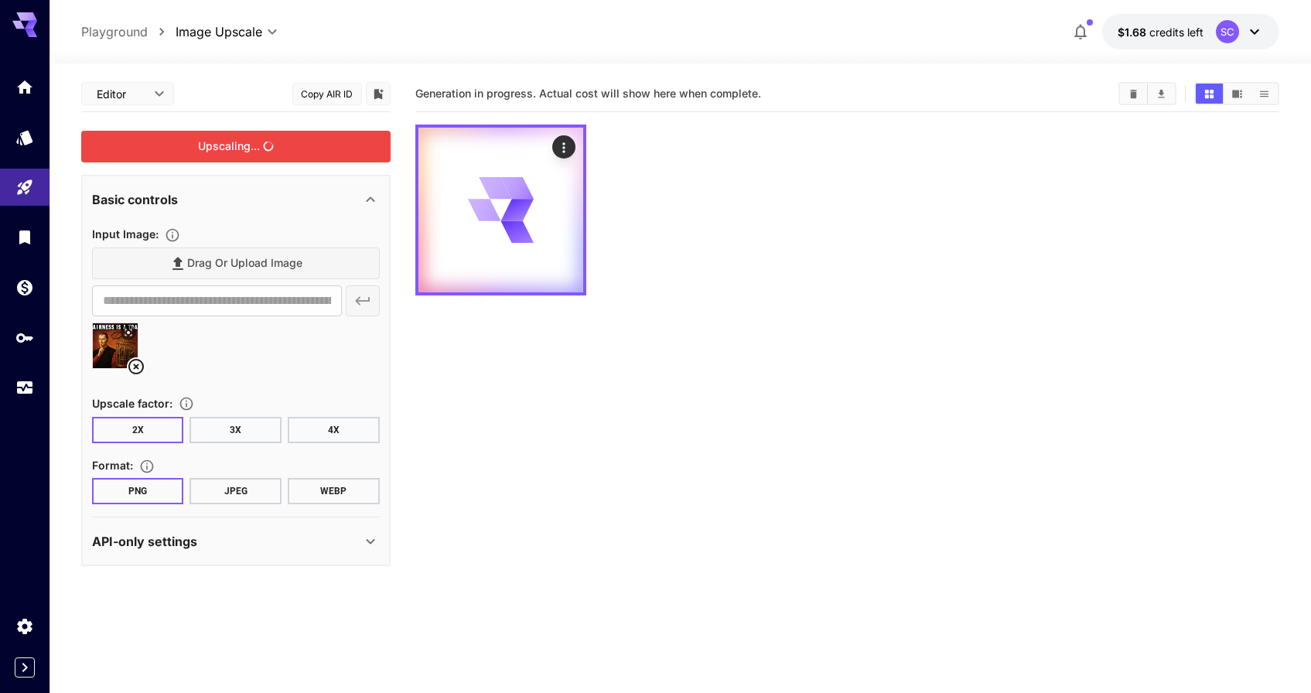
click at [140, 367] on icon at bounding box center [136, 366] width 19 height 19
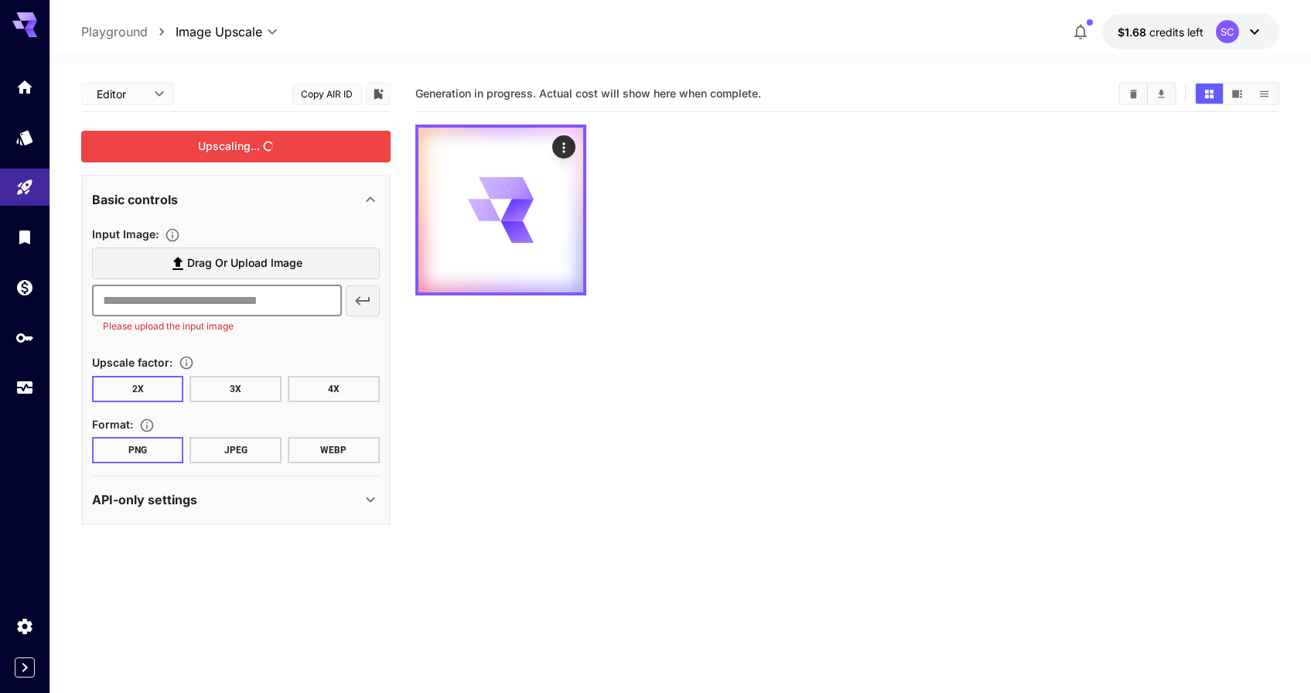
click at [220, 288] on input "text" at bounding box center [217, 300] width 250 height 31
click at [241, 275] on label "Drag or upload image" at bounding box center [236, 264] width 288 height 32
click at [0, 0] on input "Drag or upload image" at bounding box center [0, 0] width 0 height 0
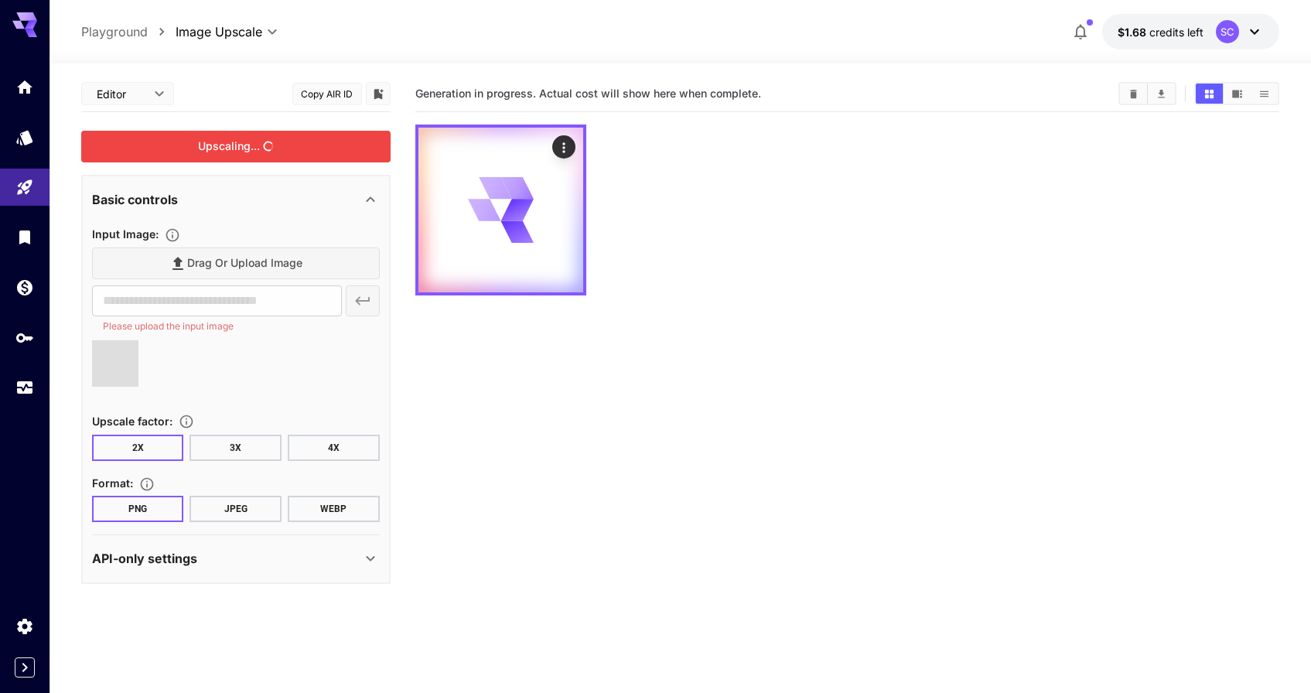
type input "**********"
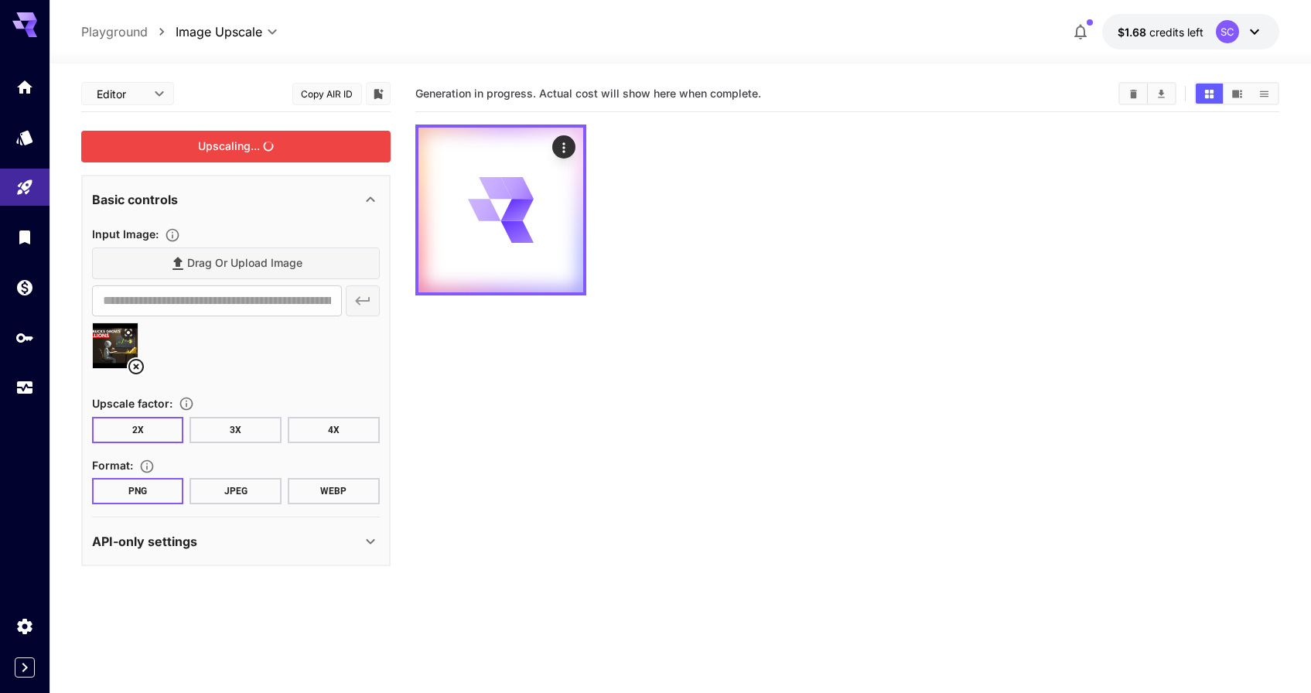
click at [244, 143] on div "Upscaling..." at bounding box center [235, 147] width 309 height 32
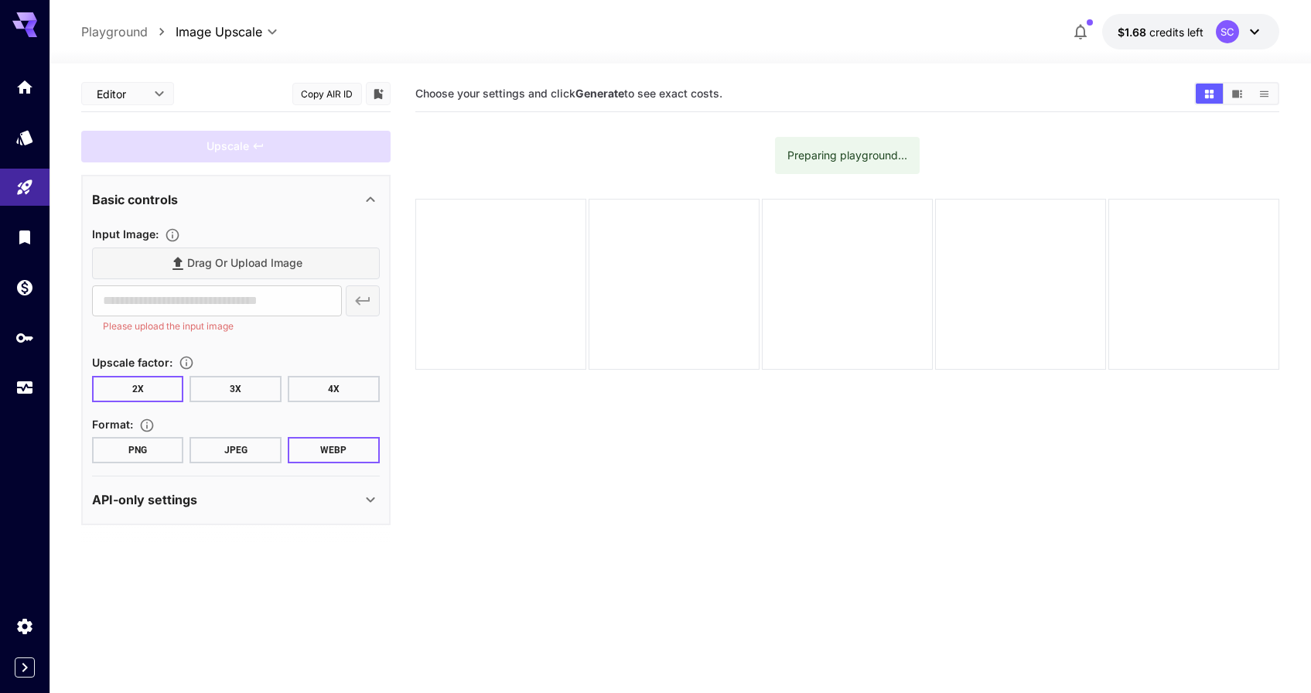
click at [219, 389] on button "3X" at bounding box center [235, 389] width 92 height 26
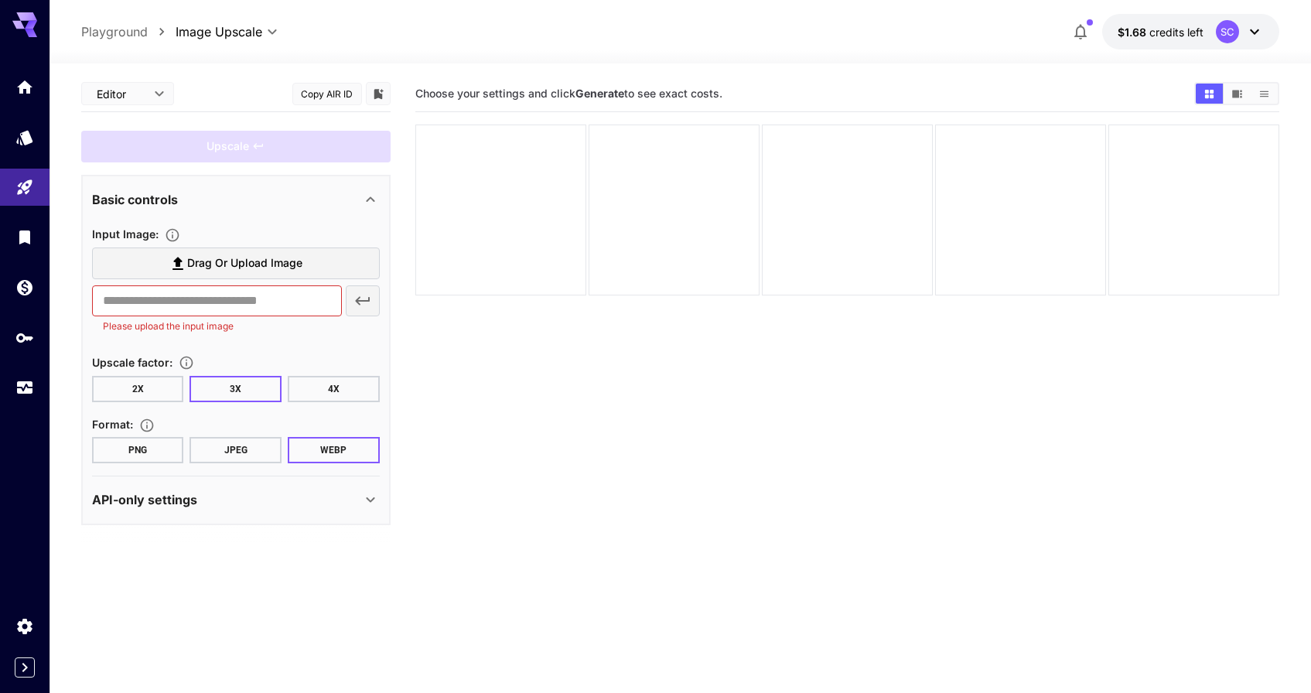
click at [360, 388] on button "4X" at bounding box center [334, 389] width 92 height 26
click at [258, 446] on button "JPEG" at bounding box center [235, 450] width 92 height 26
click at [152, 456] on button "PNG" at bounding box center [138, 450] width 92 height 26
click at [167, 487] on div "API-only settings" at bounding box center [236, 499] width 288 height 37
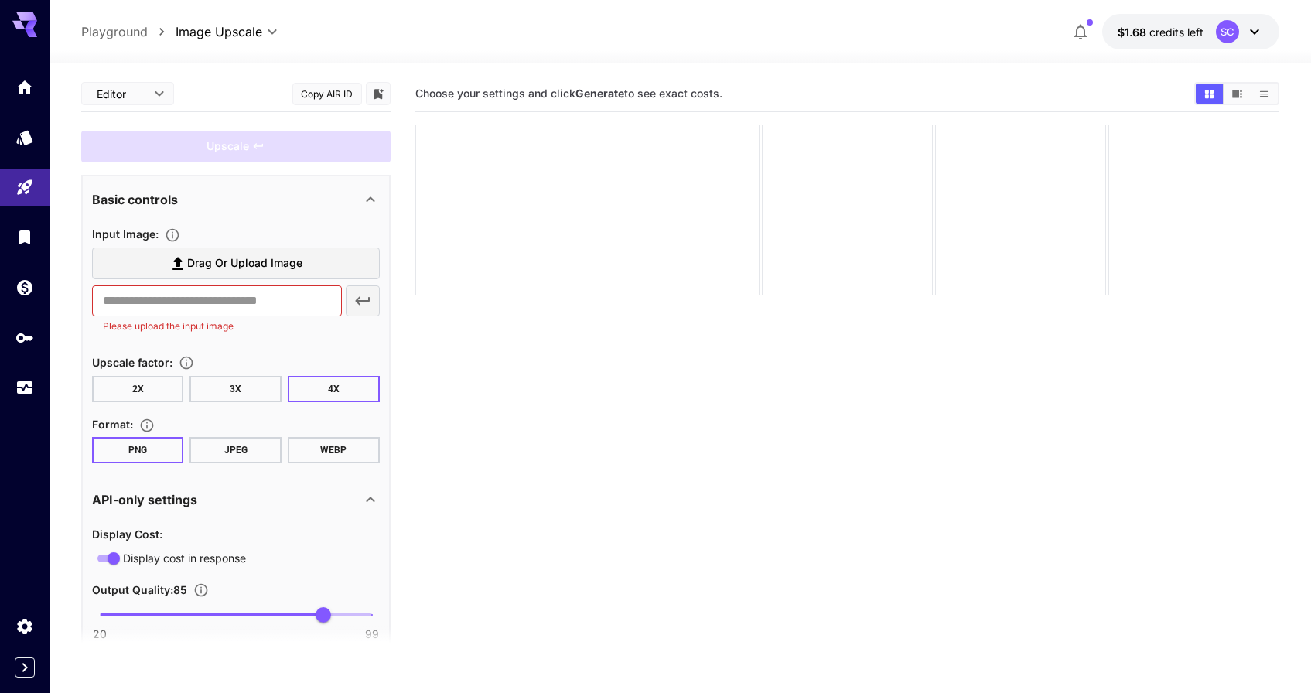
click at [167, 487] on div "API-only settings" at bounding box center [236, 499] width 288 height 37
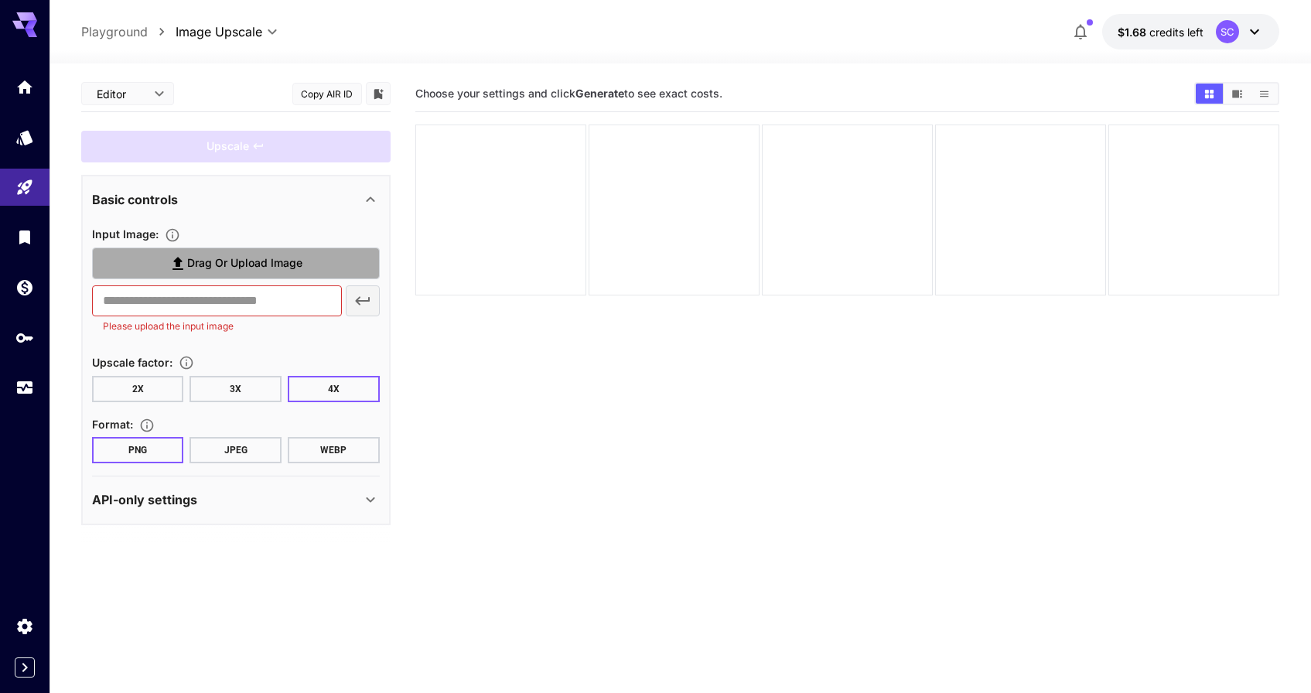
click at [193, 248] on label "Drag or upload image" at bounding box center [236, 264] width 288 height 32
click at [0, 0] on input "Drag or upload image" at bounding box center [0, 0] width 0 height 0
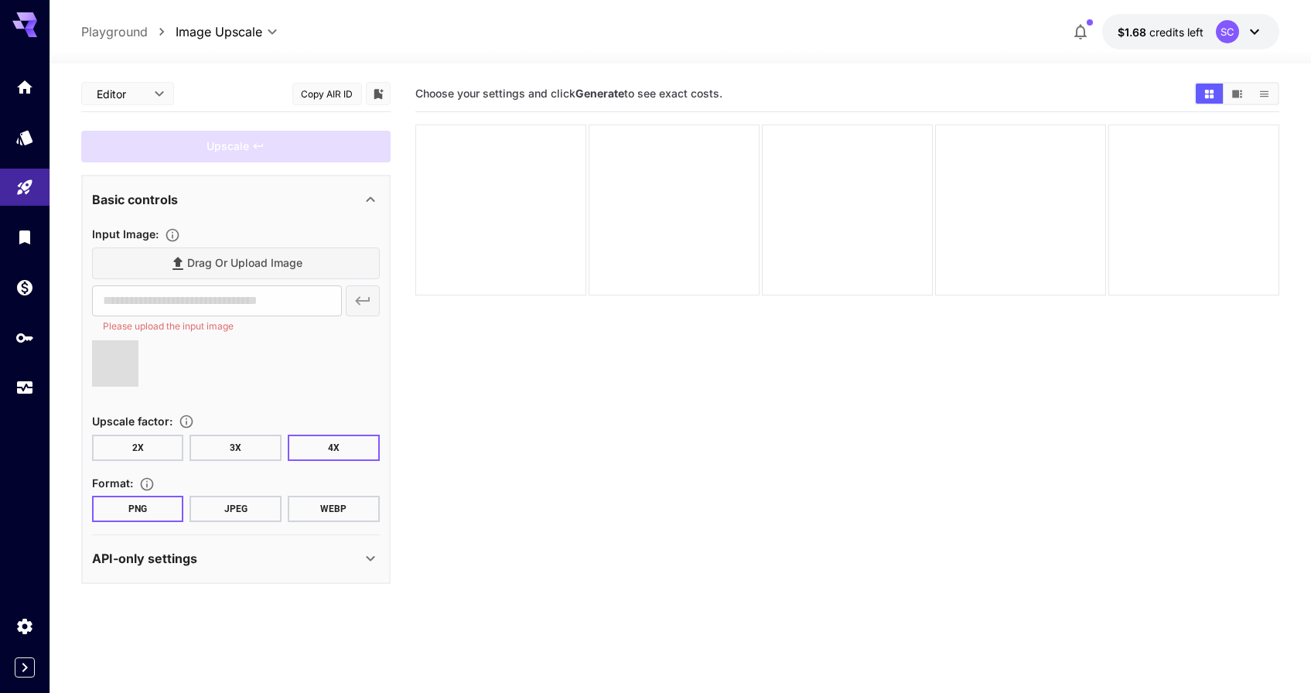
type input "**********"
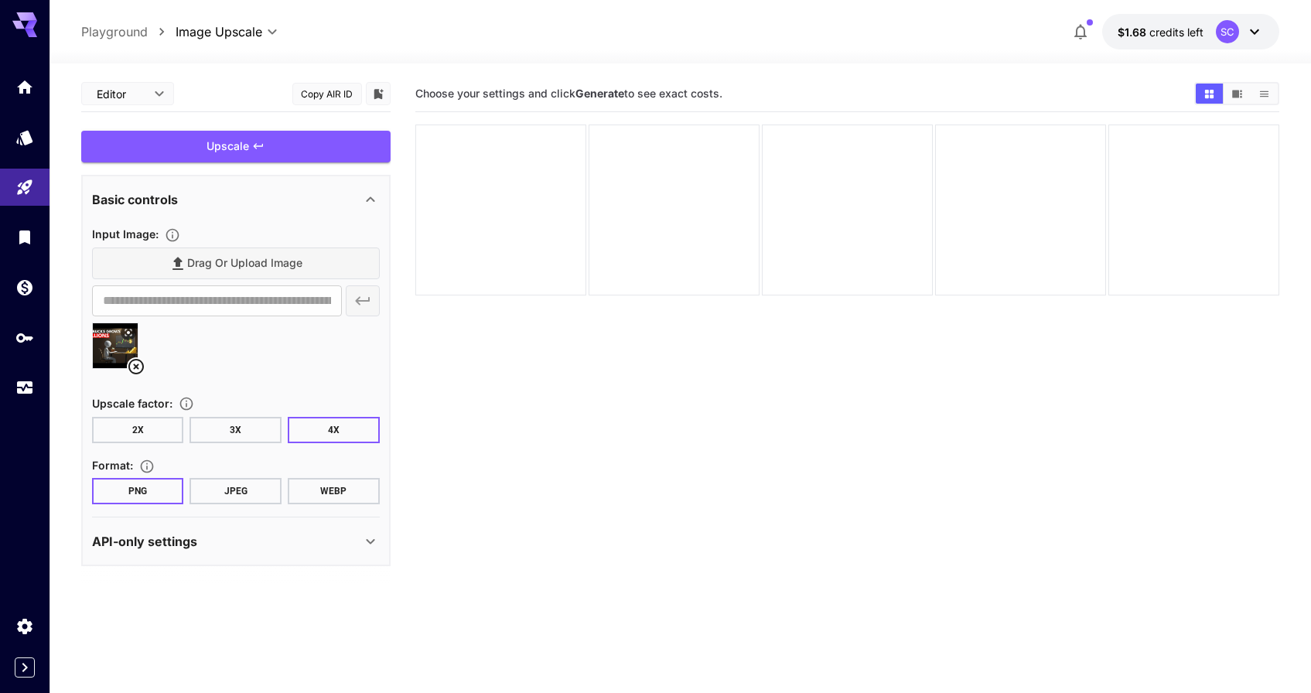
click at [268, 153] on div "Upscale" at bounding box center [235, 147] width 309 height 32
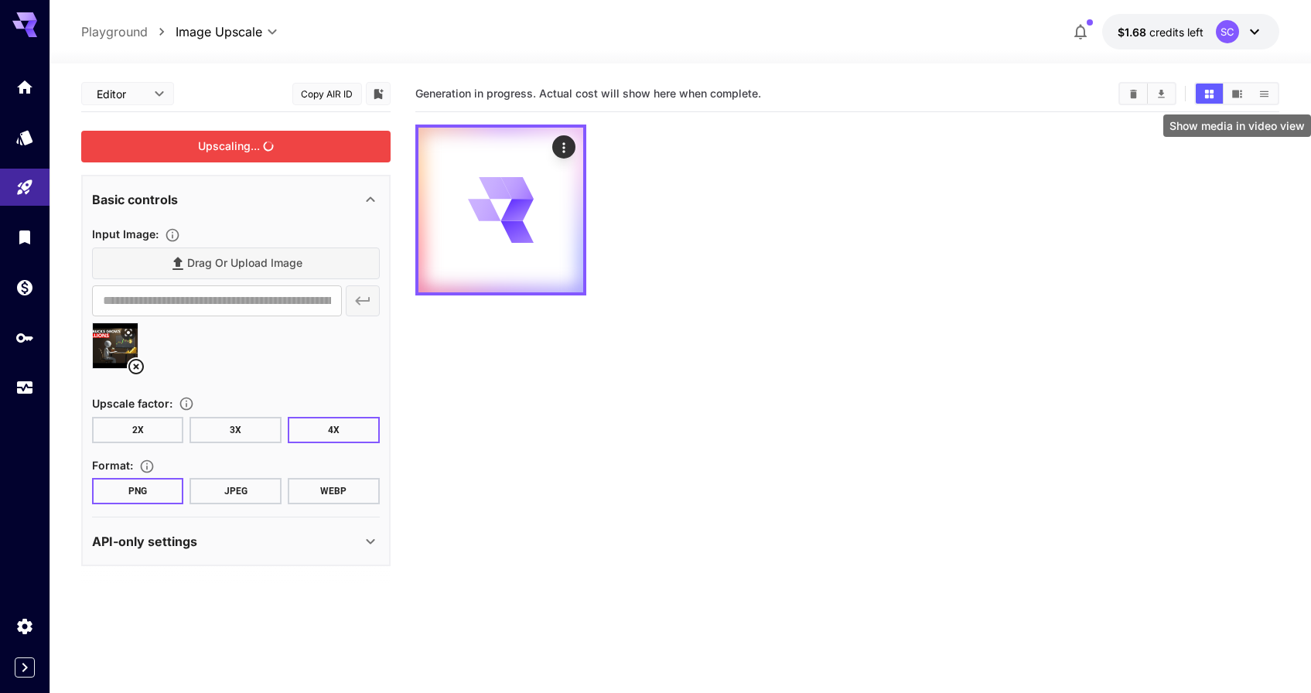
click at [1241, 94] on icon "Show media in video view" at bounding box center [1237, 94] width 12 height 12
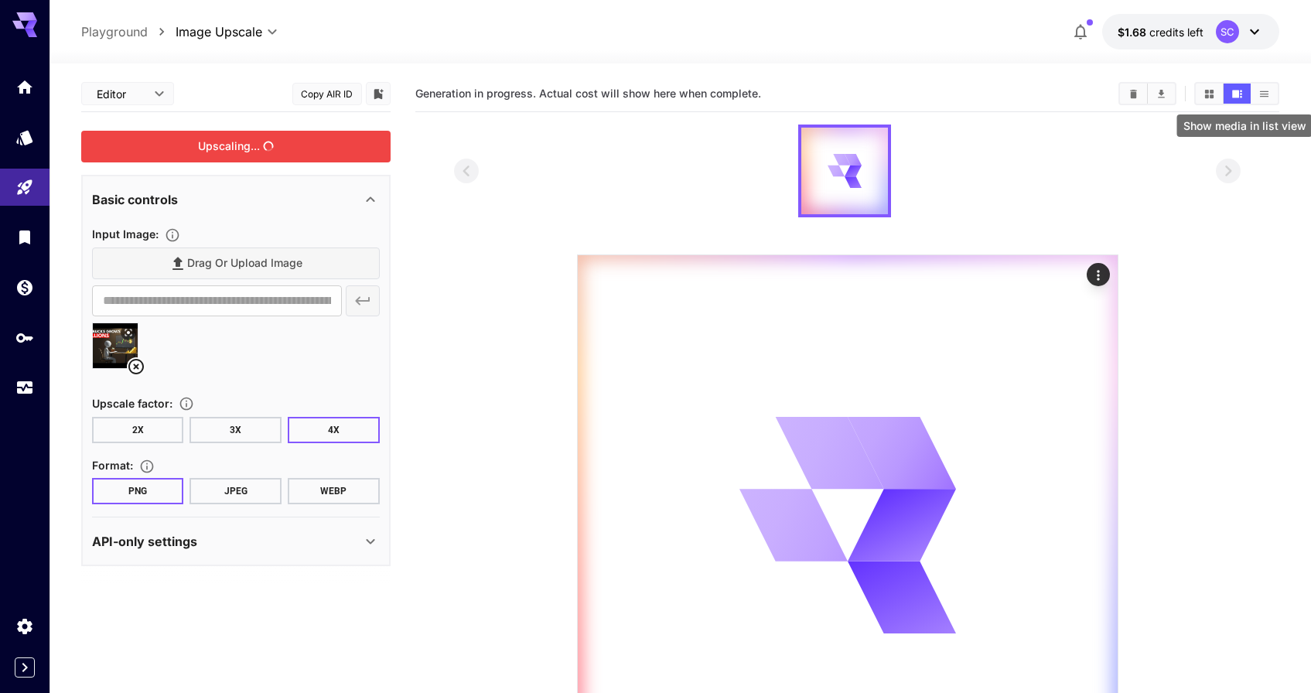
click at [1262, 94] on icon "Show media in list view" at bounding box center [1264, 94] width 12 height 12
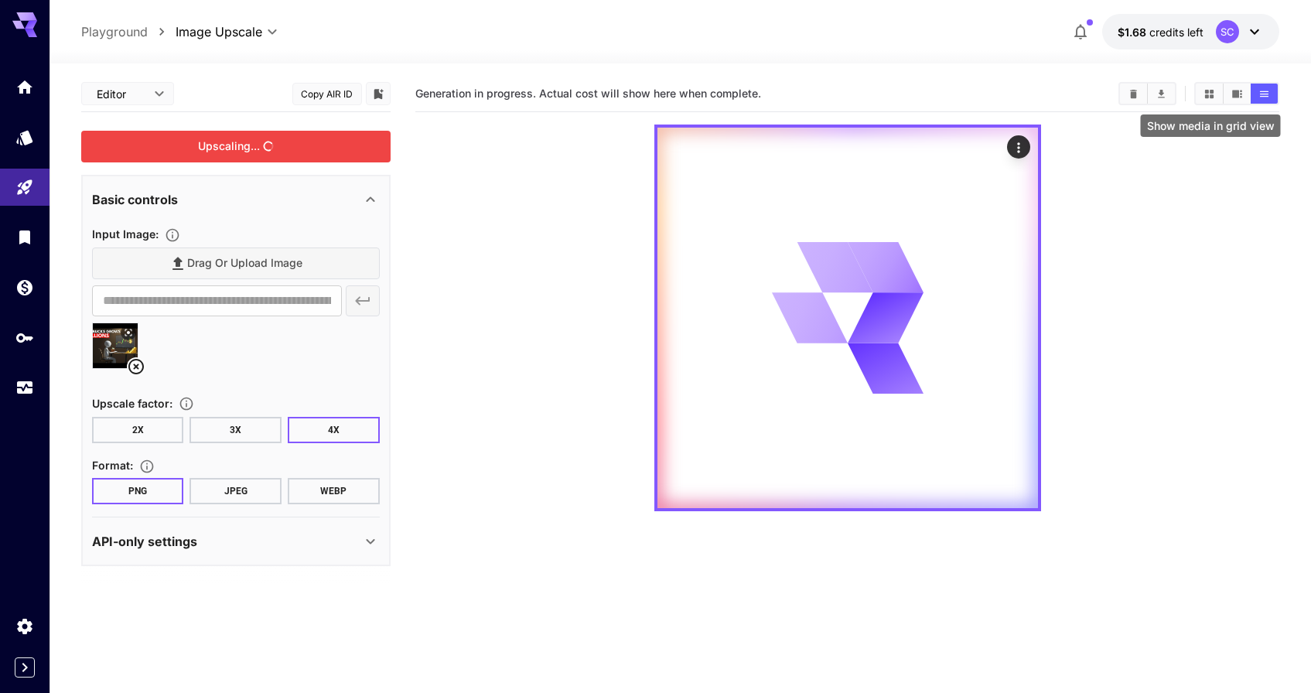
click at [1202, 88] on button "Show media in grid view" at bounding box center [1209, 94] width 27 height 20
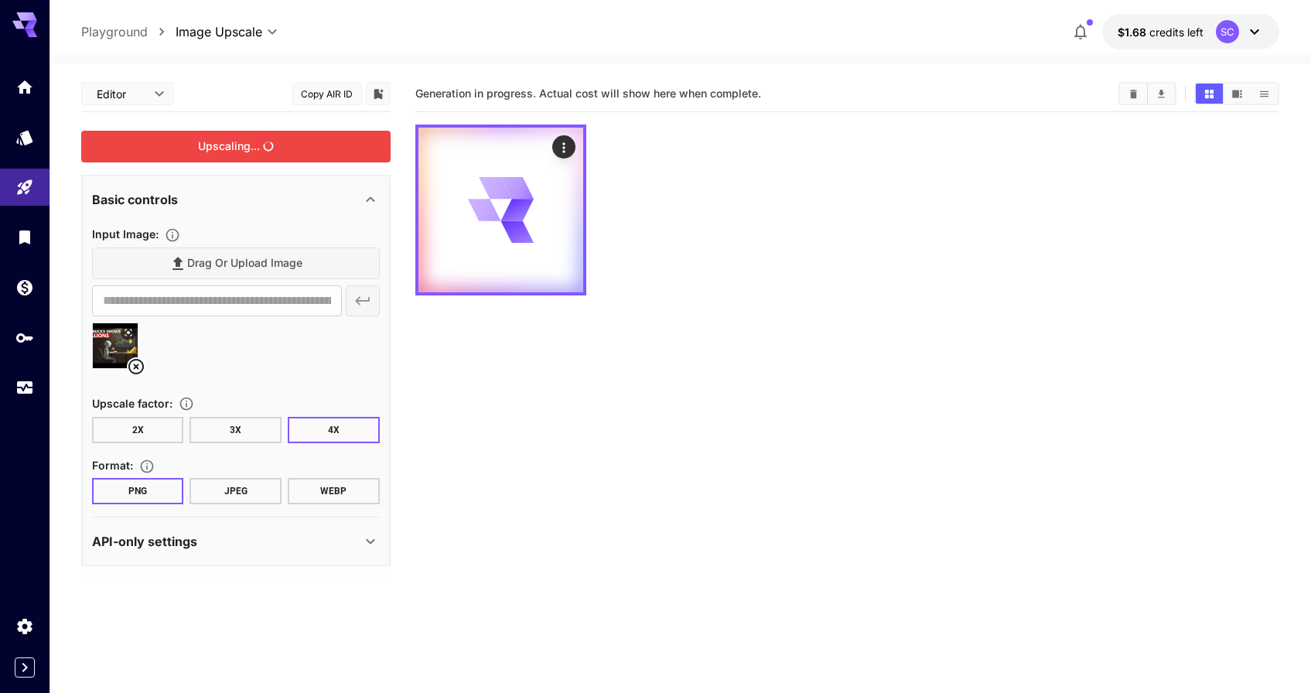
click at [361, 532] on icon at bounding box center [370, 541] width 19 height 19
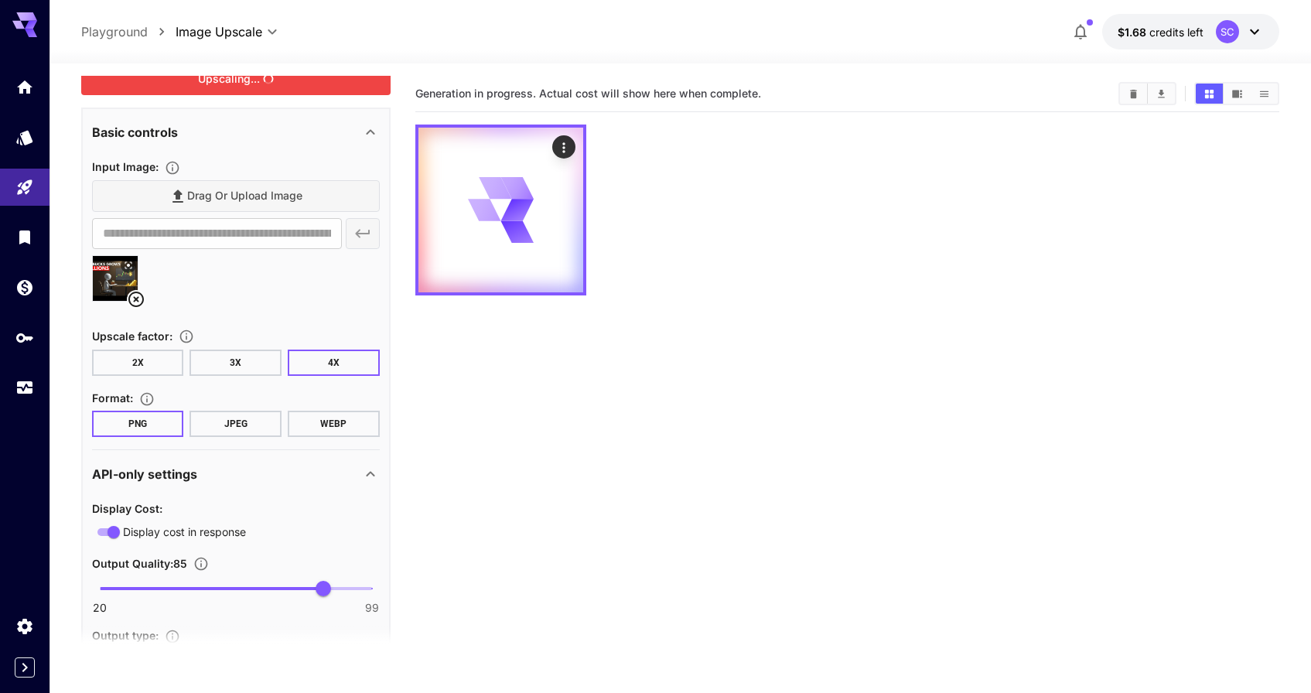
scroll to position [145, 0]
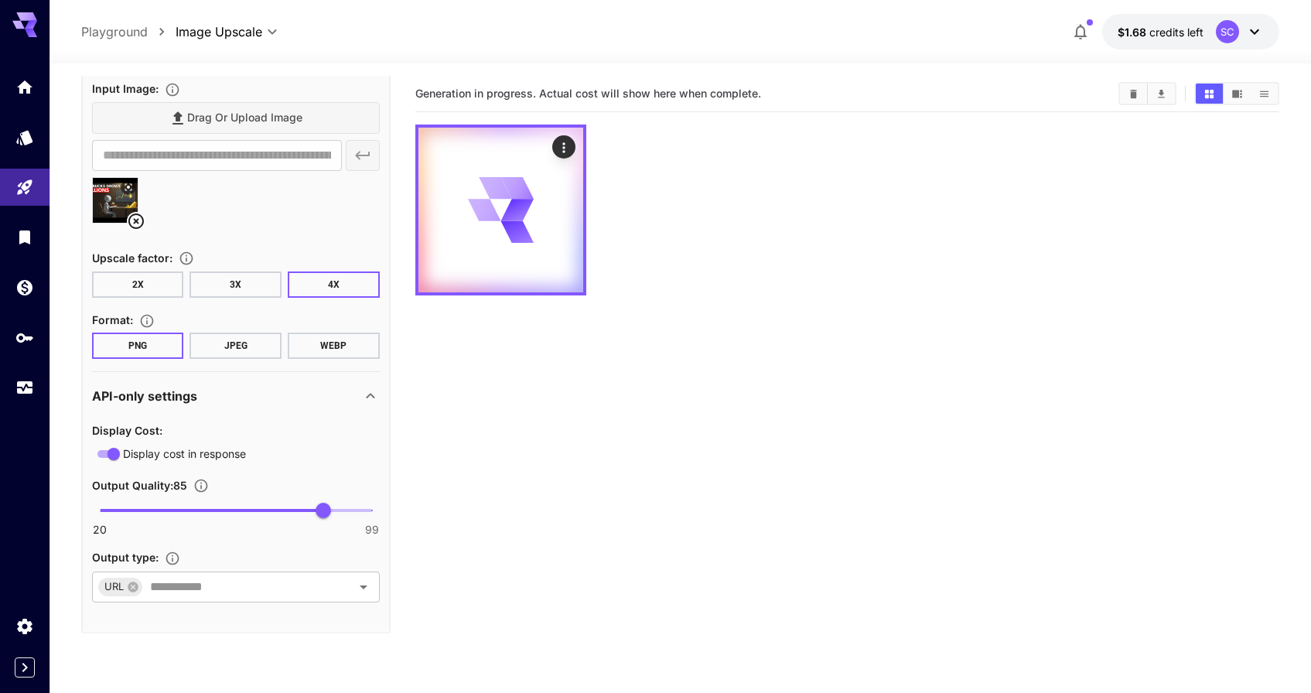
click at [361, 398] on icon at bounding box center [370, 396] width 19 height 19
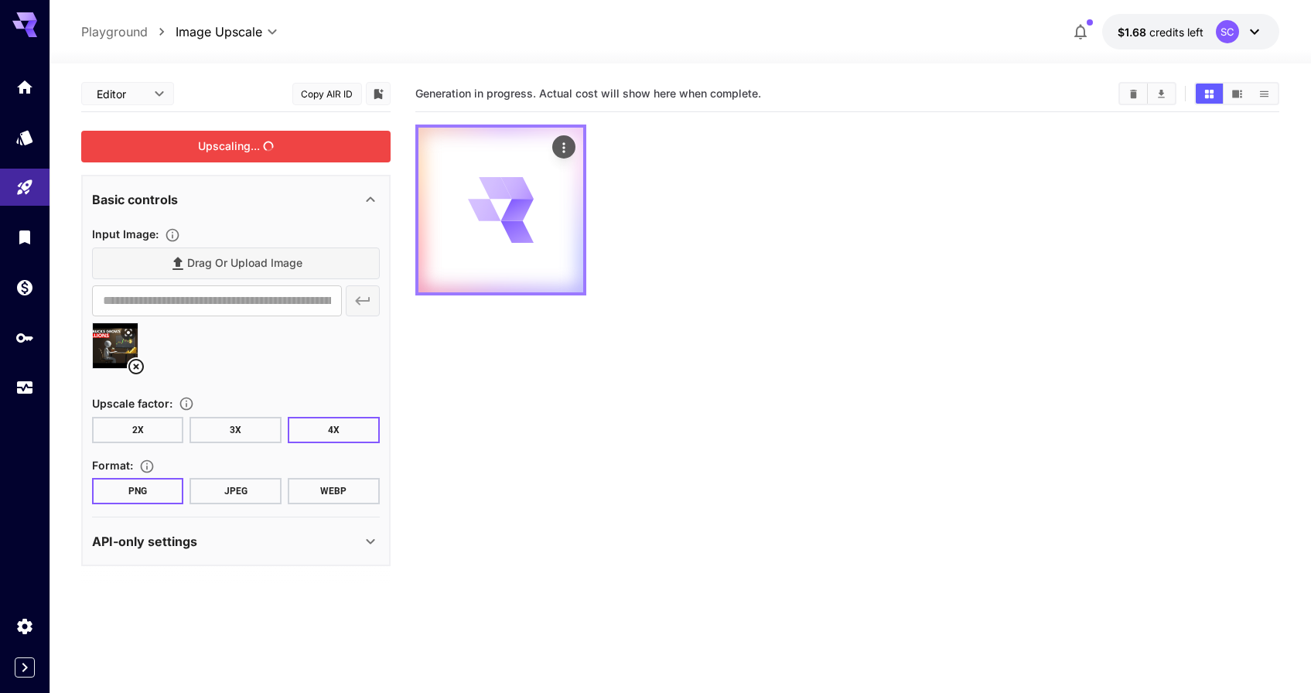
click at [542, 221] on div at bounding box center [500, 210] width 165 height 165
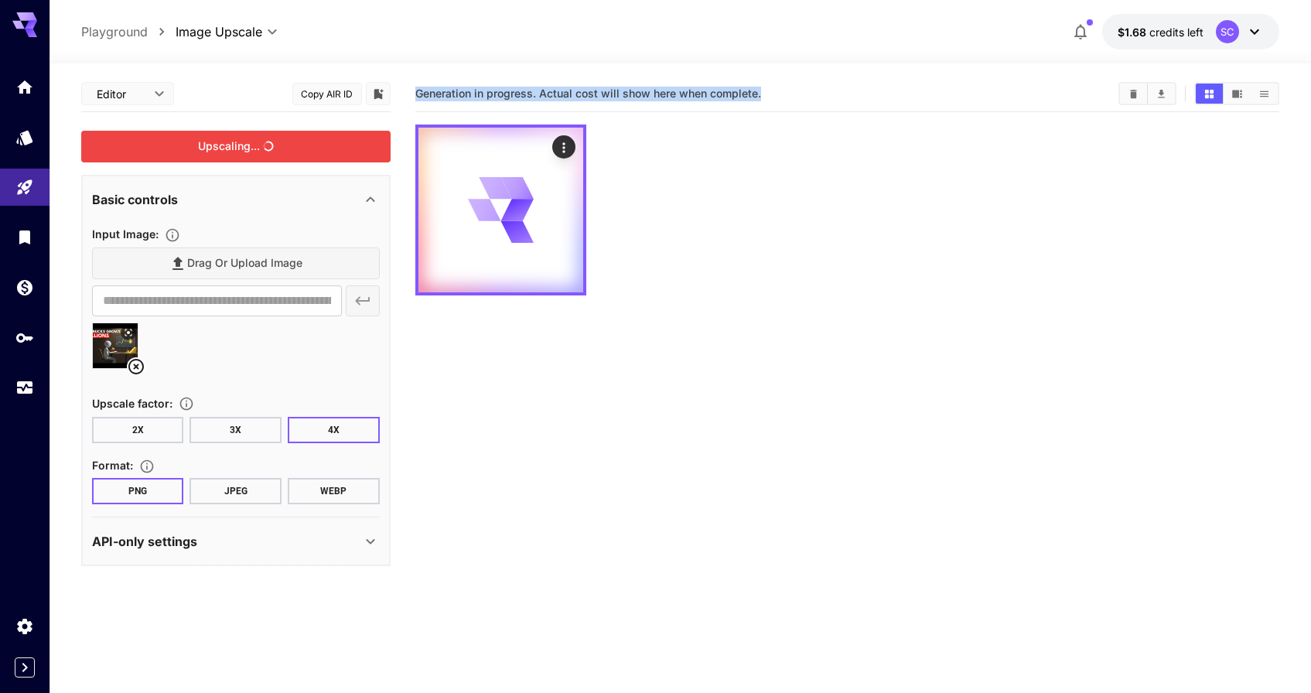
drag, startPoint x: 553, startPoint y: 346, endPoint x: 497, endPoint y: 68, distance: 283.4
click at [463, 81] on section "Generation in progress. Actual cost will show here when complete." at bounding box center [847, 422] width 864 height 693
